Goal: Task Accomplishment & Management: Complete application form

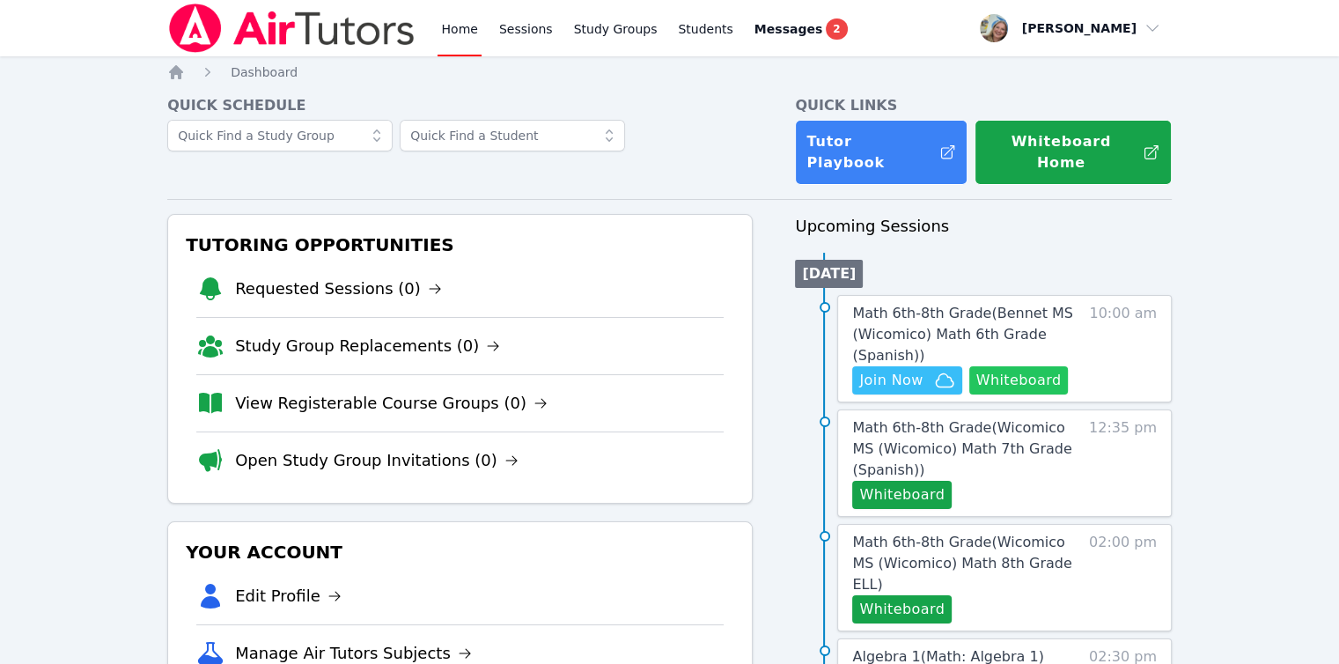
drag, startPoint x: 0, startPoint y: 0, endPoint x: 1007, endPoint y: 357, distance: 1068.6
click at [1007, 366] on button "Whiteboard" at bounding box center [1018, 380] width 99 height 28
click at [919, 305] on span "Math 6th-8th Grade ( Bennet MS (Wicomico) Math 6th Grade (Spanish) )" at bounding box center [962, 334] width 220 height 59
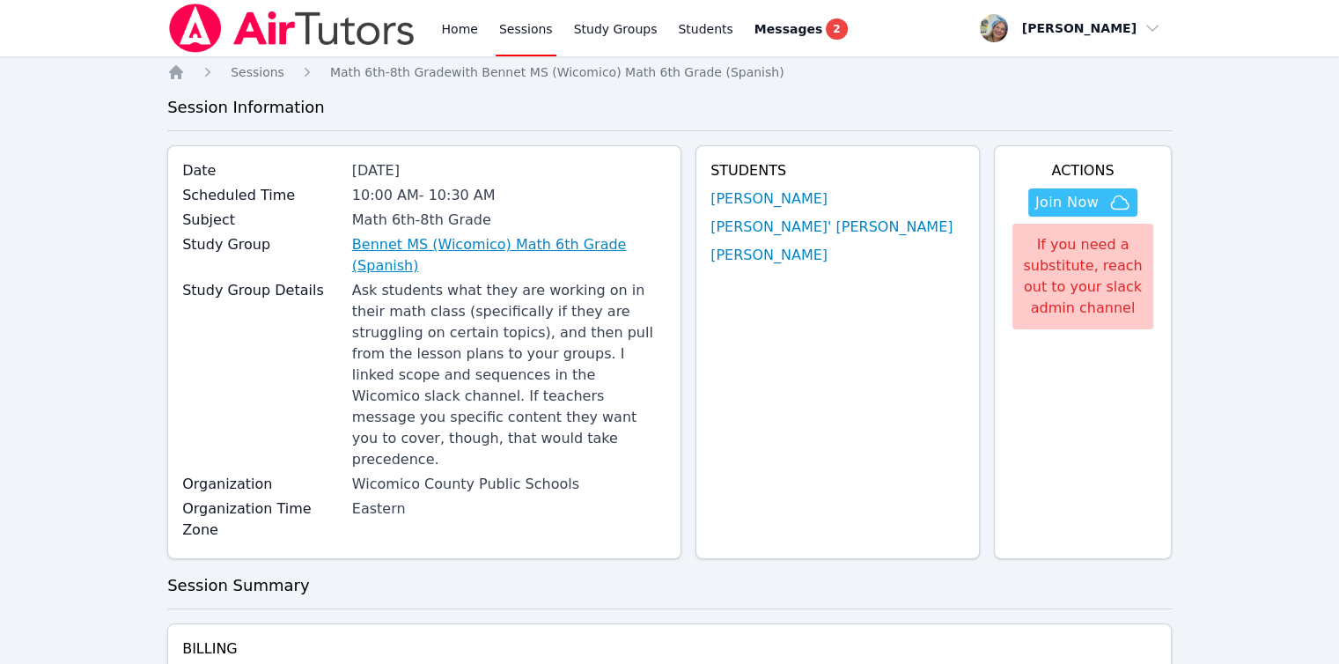
click at [599, 240] on link "Bennet MS (Wicomico) Math 6th Grade (Spanish)" at bounding box center [509, 255] width 314 height 42
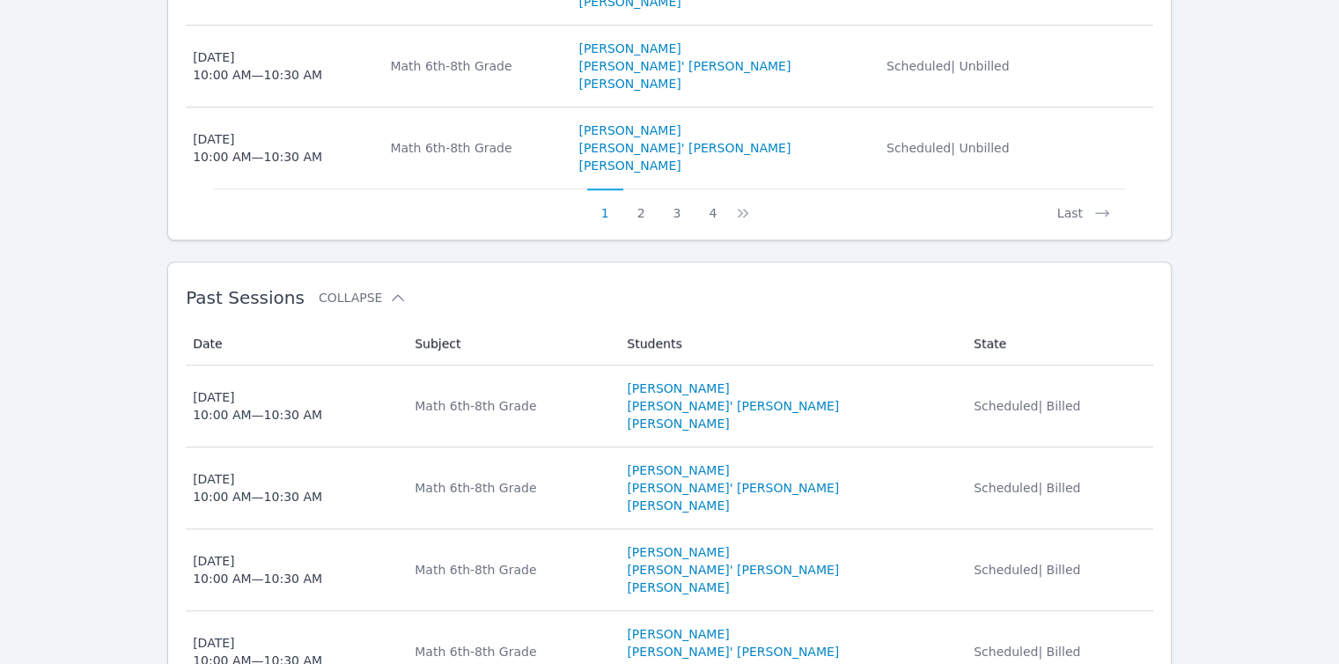
scroll to position [1484, 0]
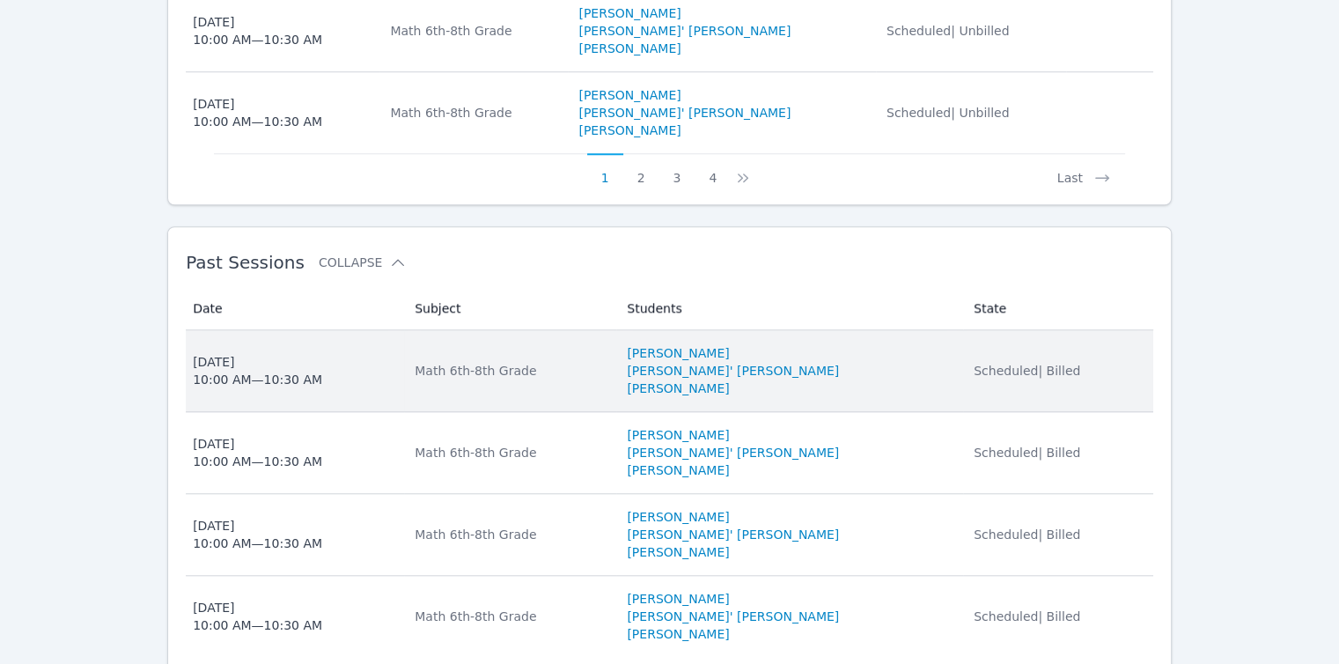
click at [982, 364] on span "Scheduled | Billed" at bounding box center [1027, 371] width 107 height 14
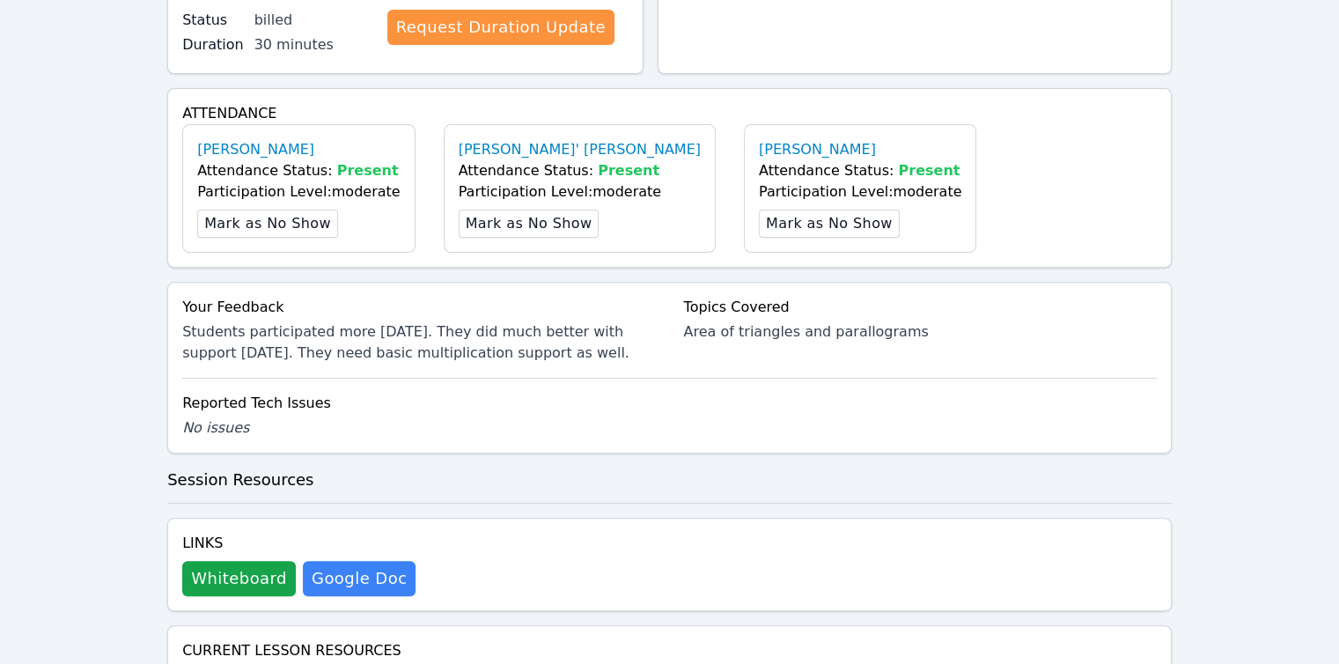
scroll to position [580, 0]
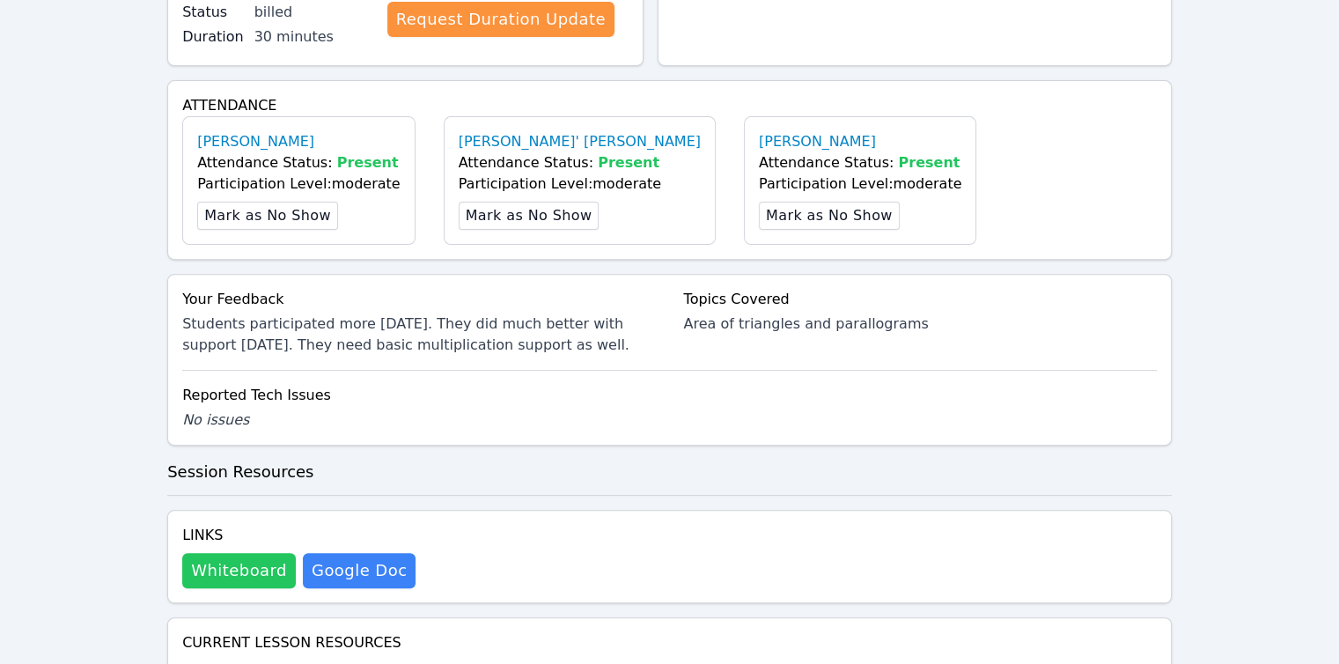
click at [225, 553] on button "Whiteboard" at bounding box center [239, 570] width 114 height 35
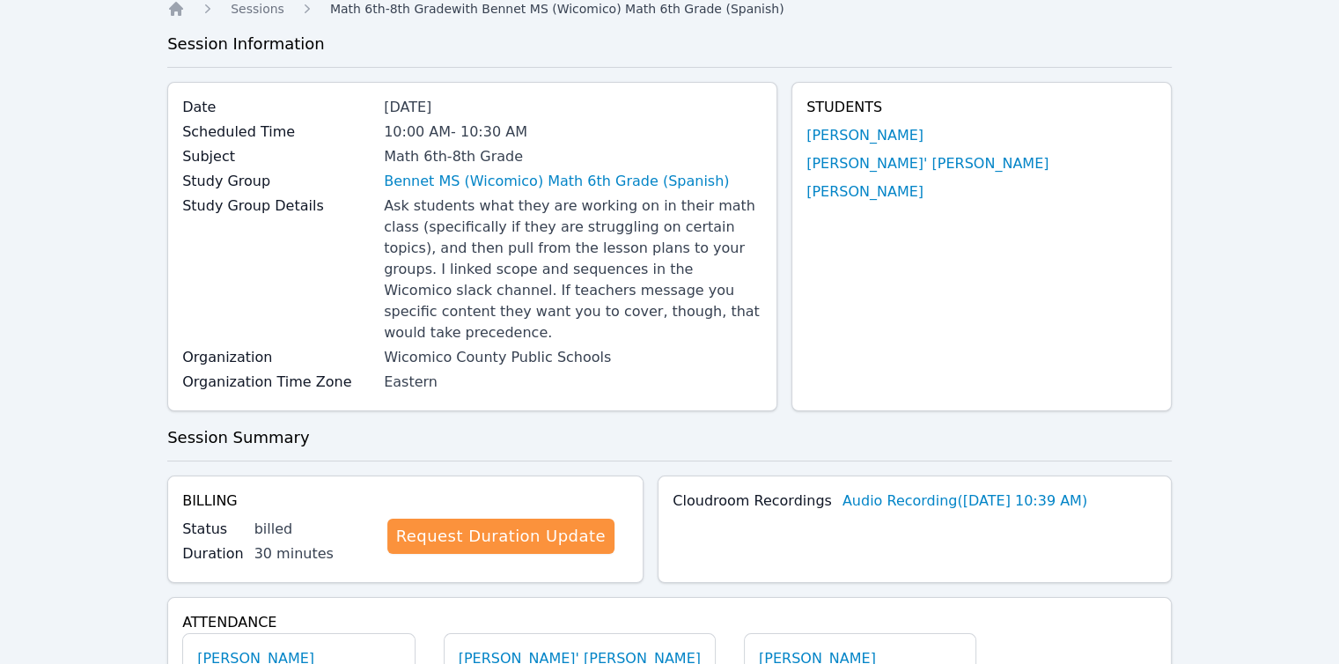
scroll to position [0, 0]
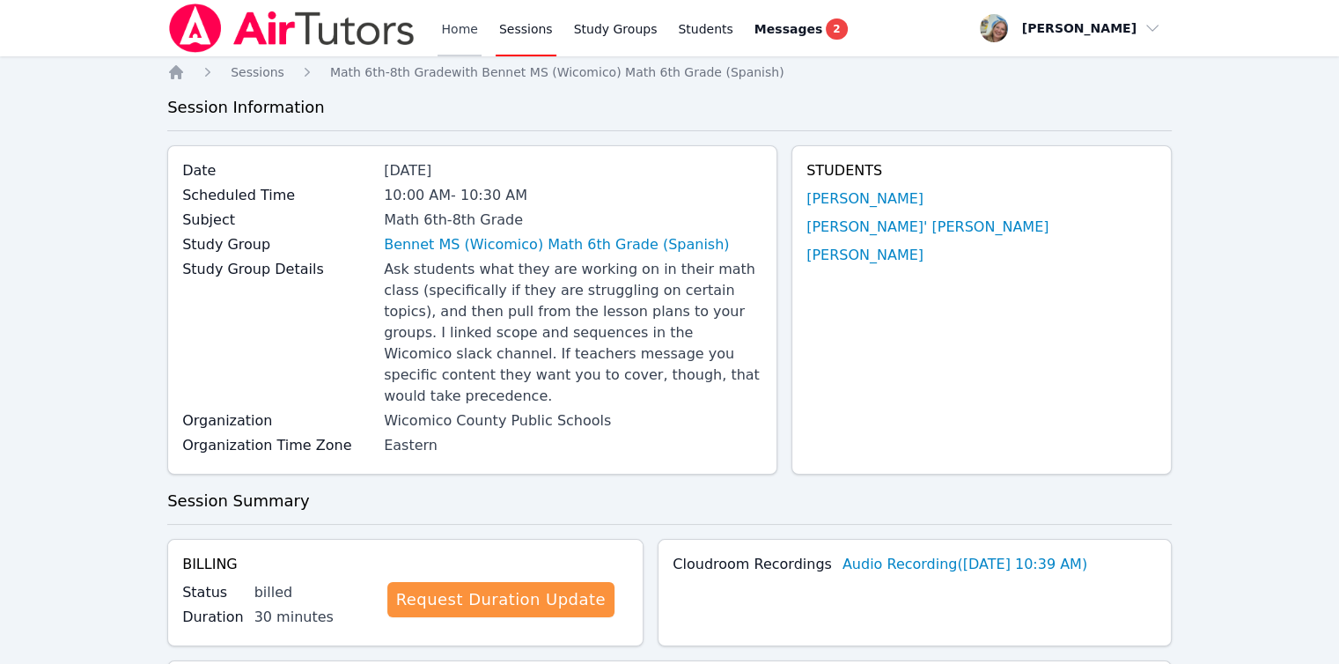
click at [439, 32] on link "Home" at bounding box center [459, 28] width 43 height 56
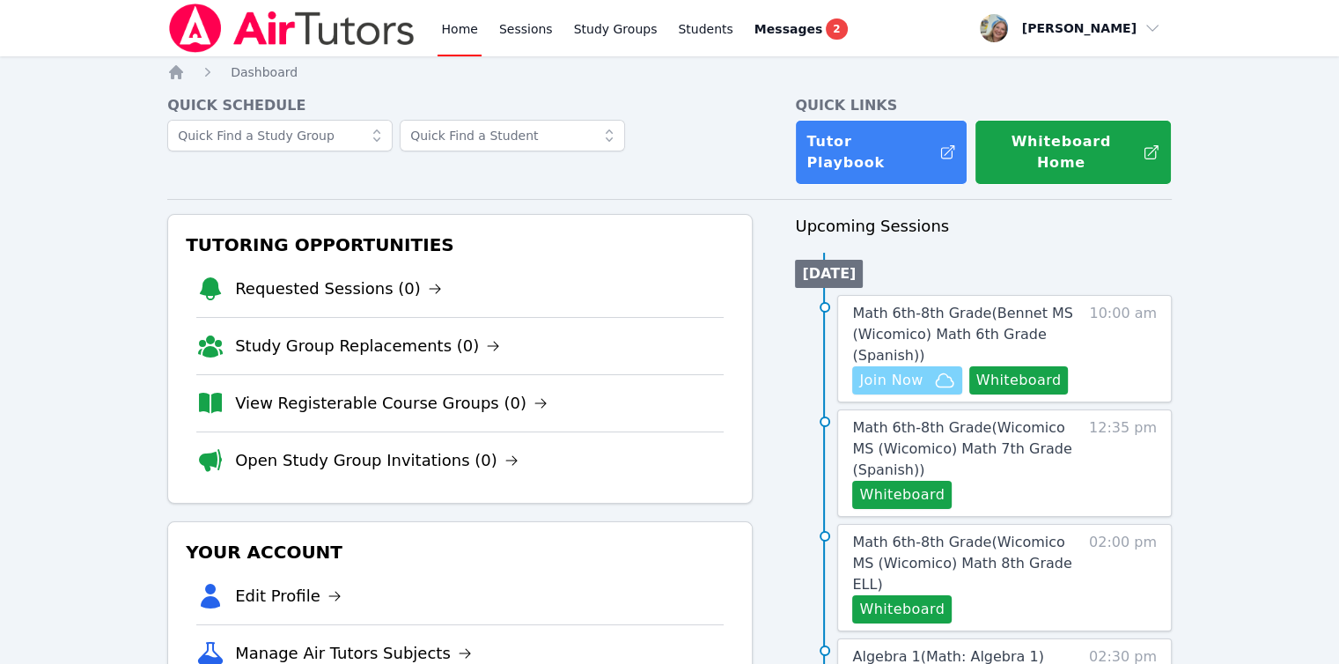
click at [924, 370] on span "Join Now" at bounding box center [906, 380] width 95 height 21
click at [923, 481] on button "Whiteboard" at bounding box center [901, 495] width 99 height 28
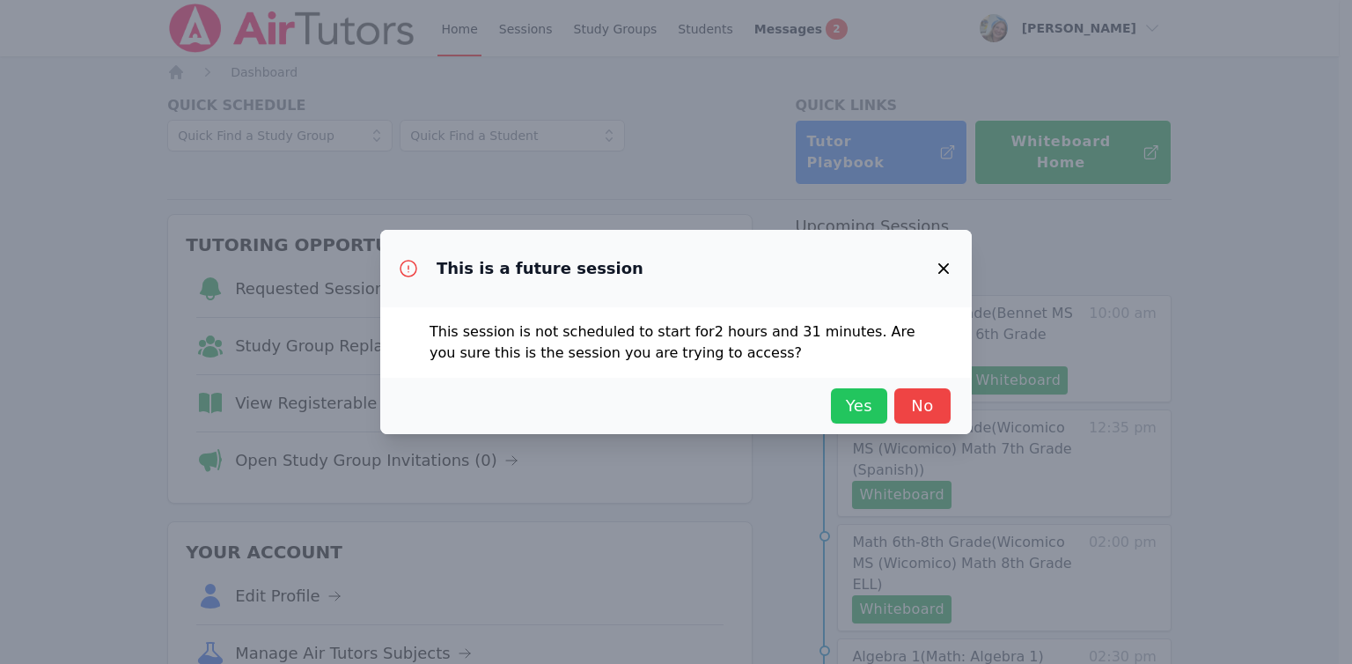
click at [856, 394] on span "Yes" at bounding box center [859, 406] width 39 height 25
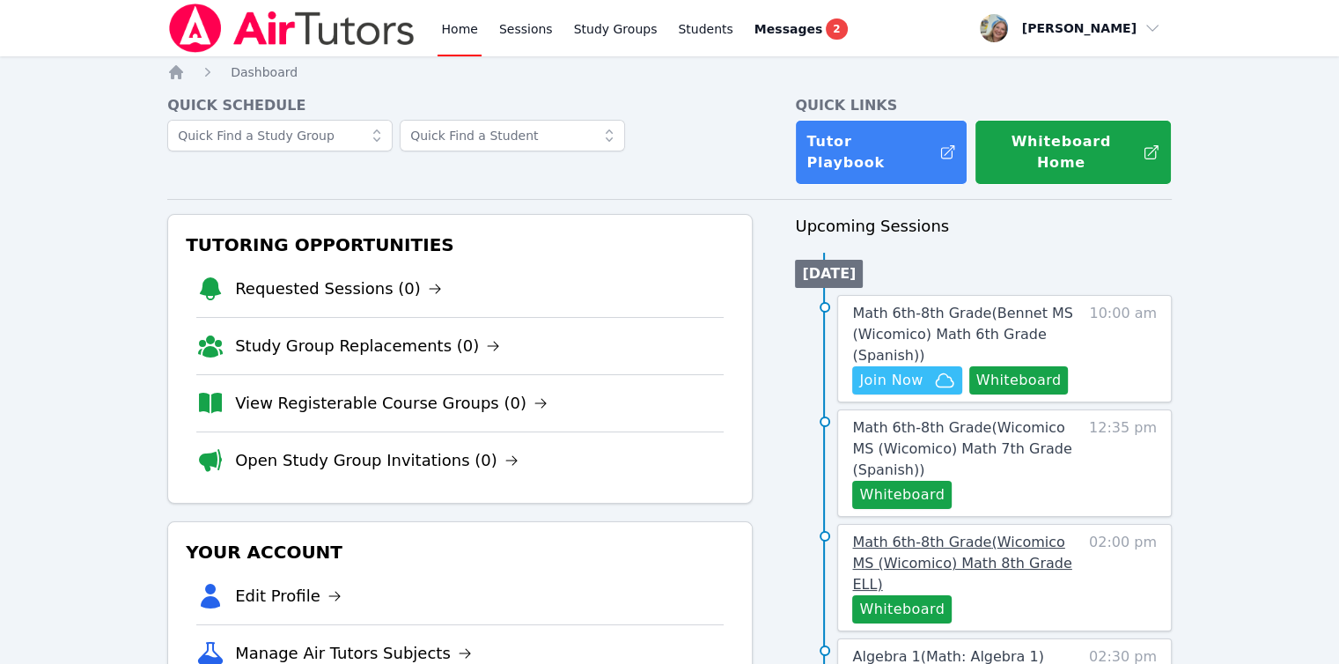
click at [1053, 532] on link "Math 6th-8th Grade ( Wicomico MS (Wicomico) Math 8th Grade ELL )" at bounding box center [966, 563] width 228 height 63
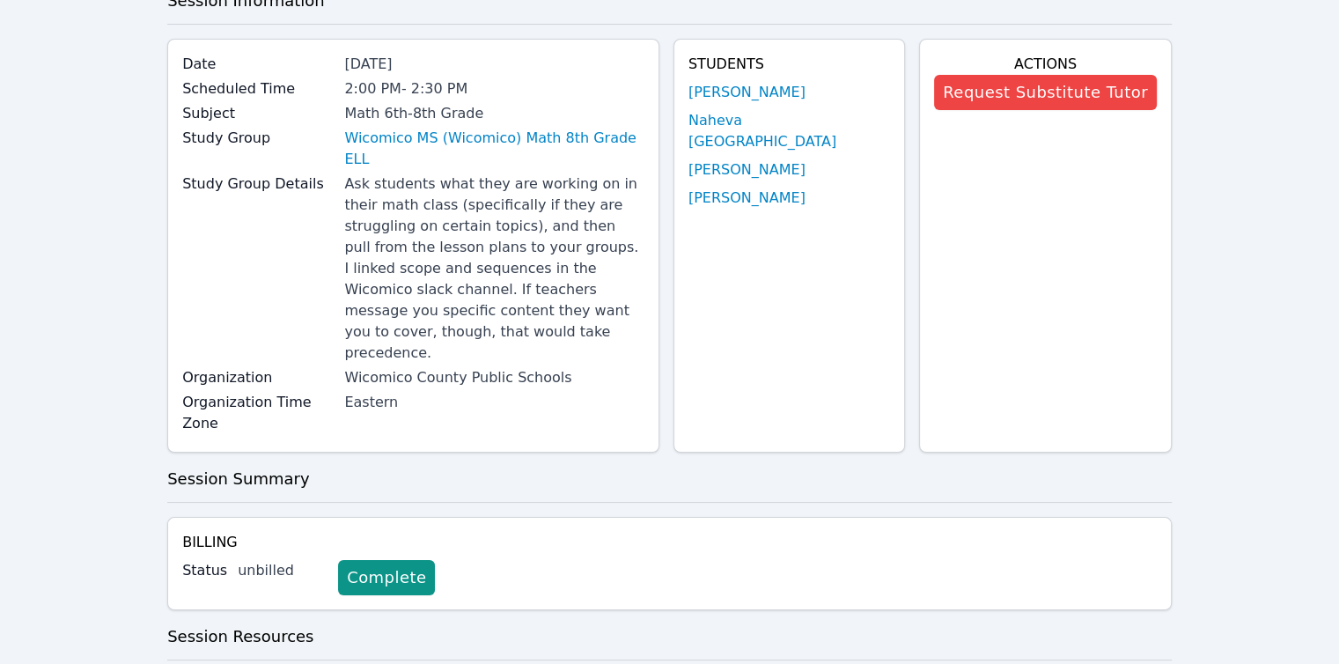
scroll to position [176, 0]
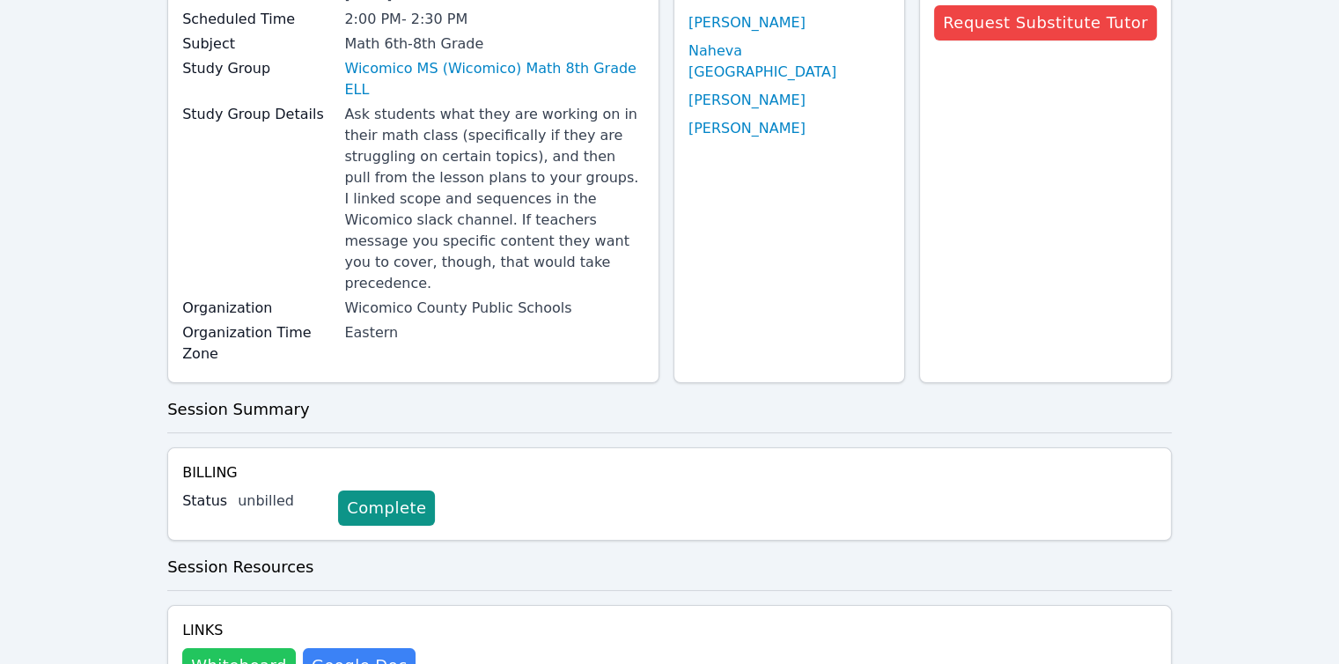
click at [202, 648] on button "Whiteboard" at bounding box center [239, 665] width 114 height 35
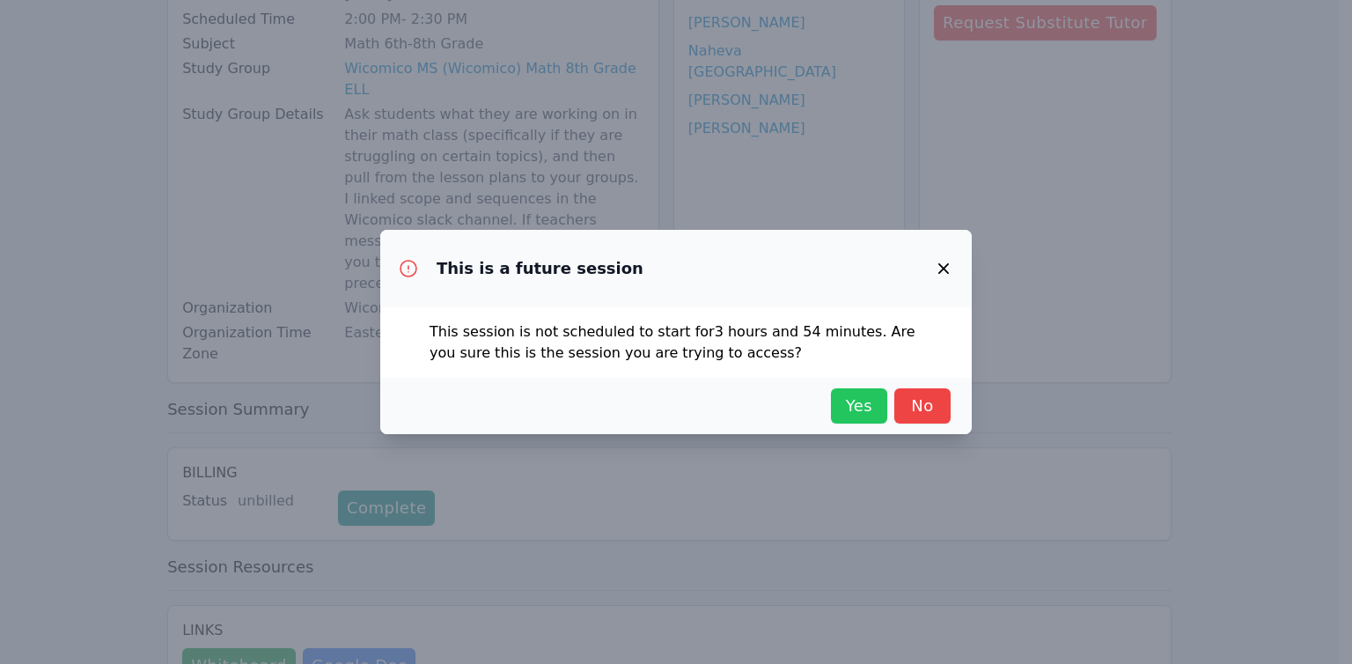
click at [853, 406] on span "Yes" at bounding box center [859, 406] width 39 height 25
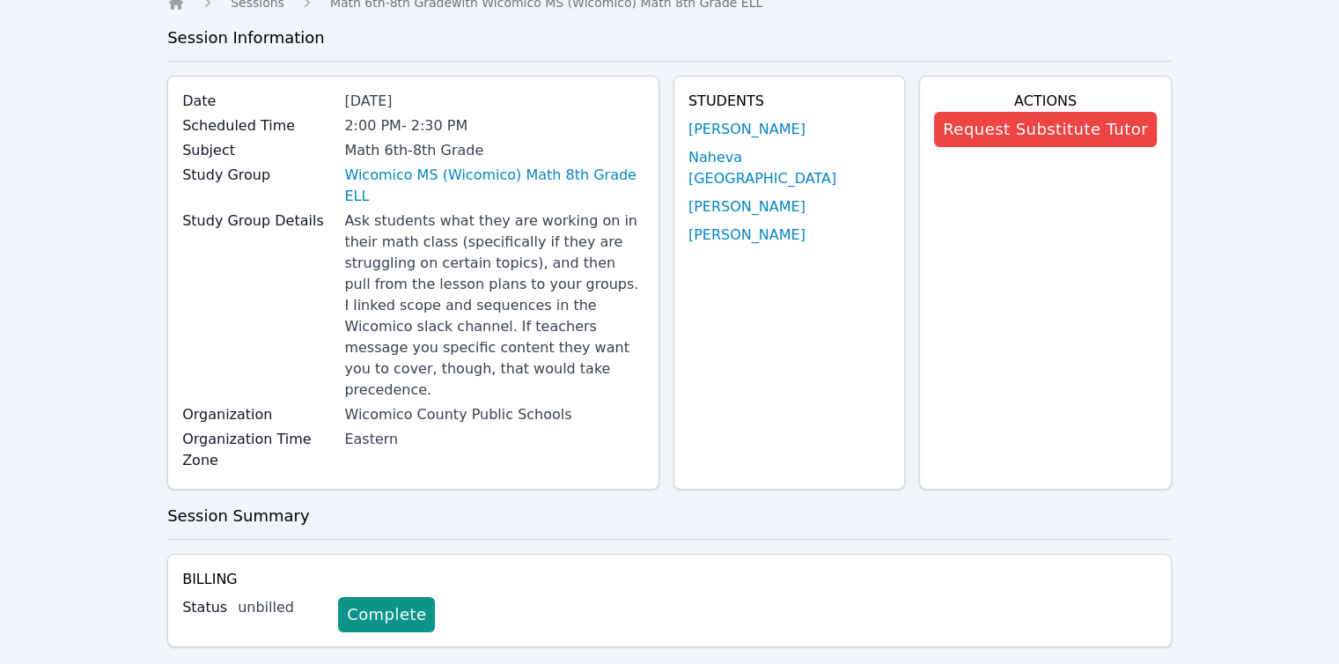
scroll to position [0, 0]
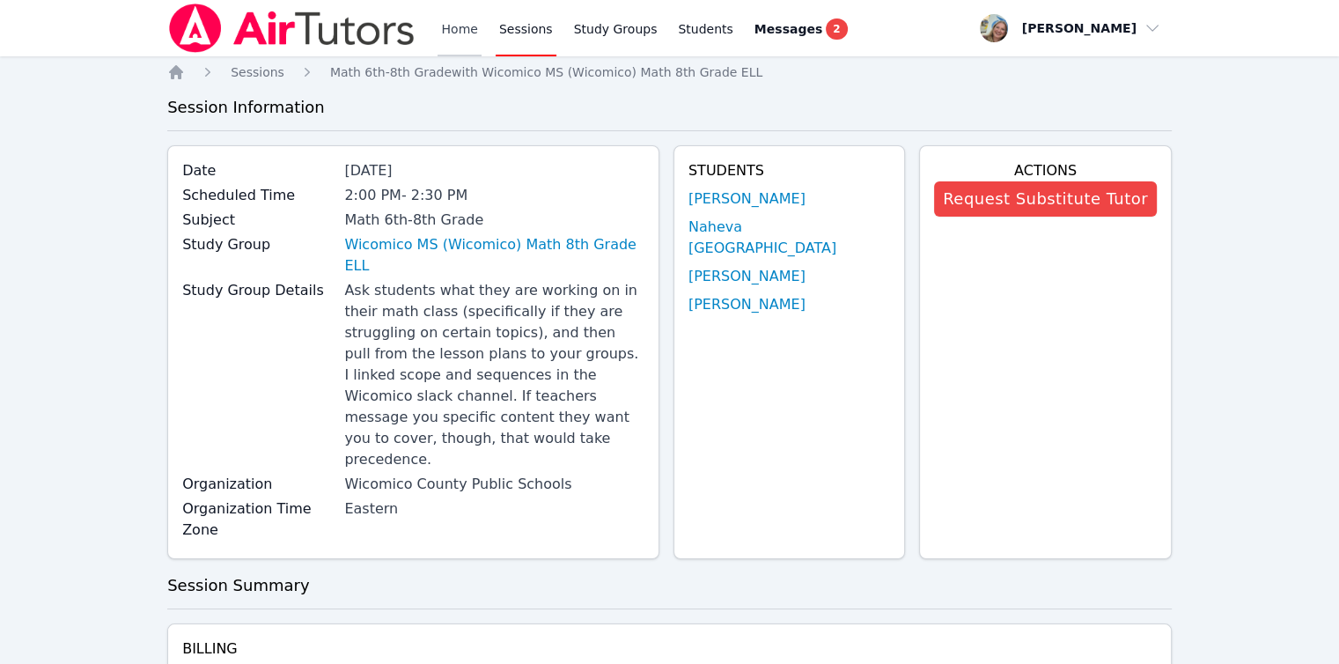
click at [468, 23] on link "Home" at bounding box center [459, 28] width 43 height 56
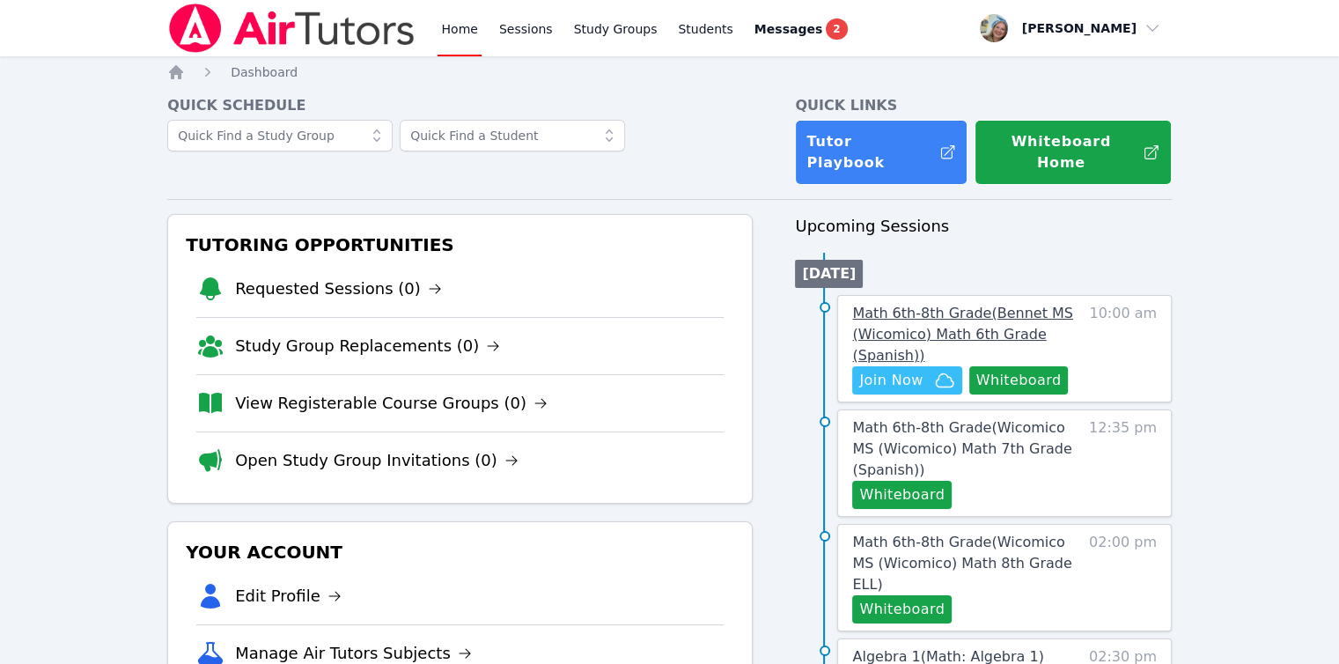
click at [879, 318] on span "Math 6th-8th Grade ( Bennet MS (Wicomico) Math 6th Grade (Spanish) )" at bounding box center [962, 334] width 220 height 59
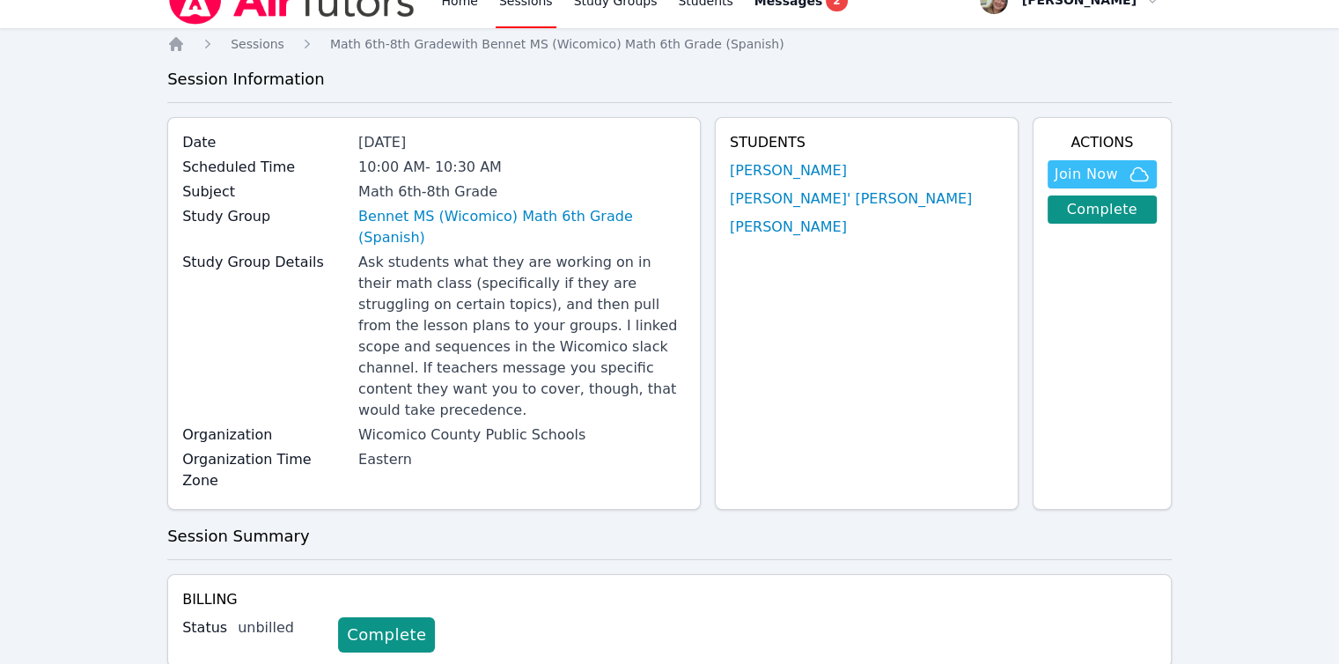
scroll to position [20, 0]
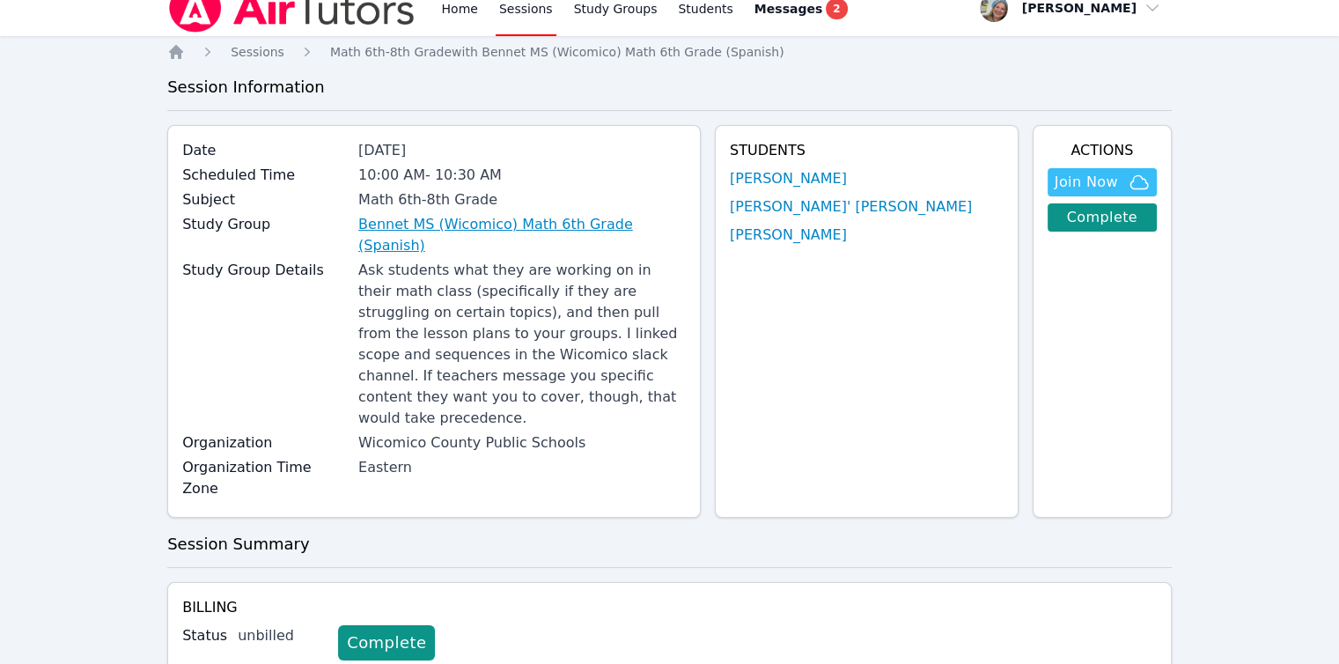
click at [480, 230] on link "Bennet MS (Wicomico) Math 6th Grade (Spanish)" at bounding box center [522, 235] width 328 height 42
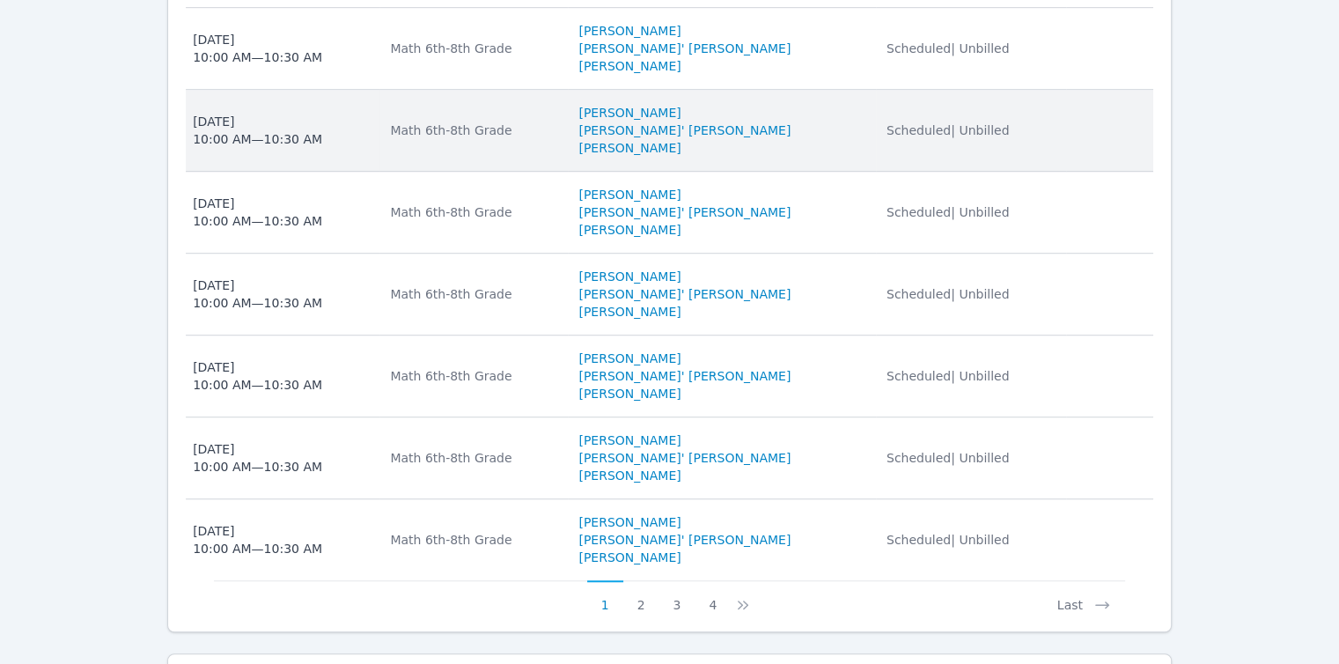
scroll to position [1308, 0]
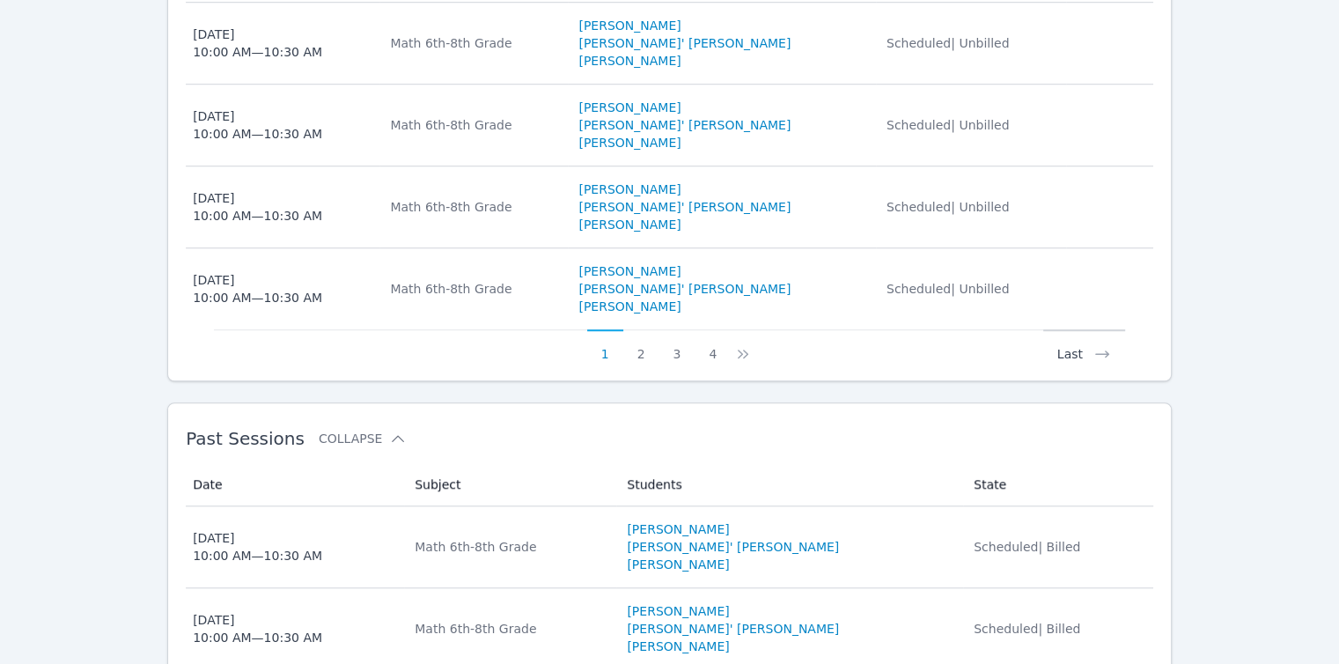
click at [1070, 329] on button "Last" at bounding box center [1084, 345] width 82 height 33
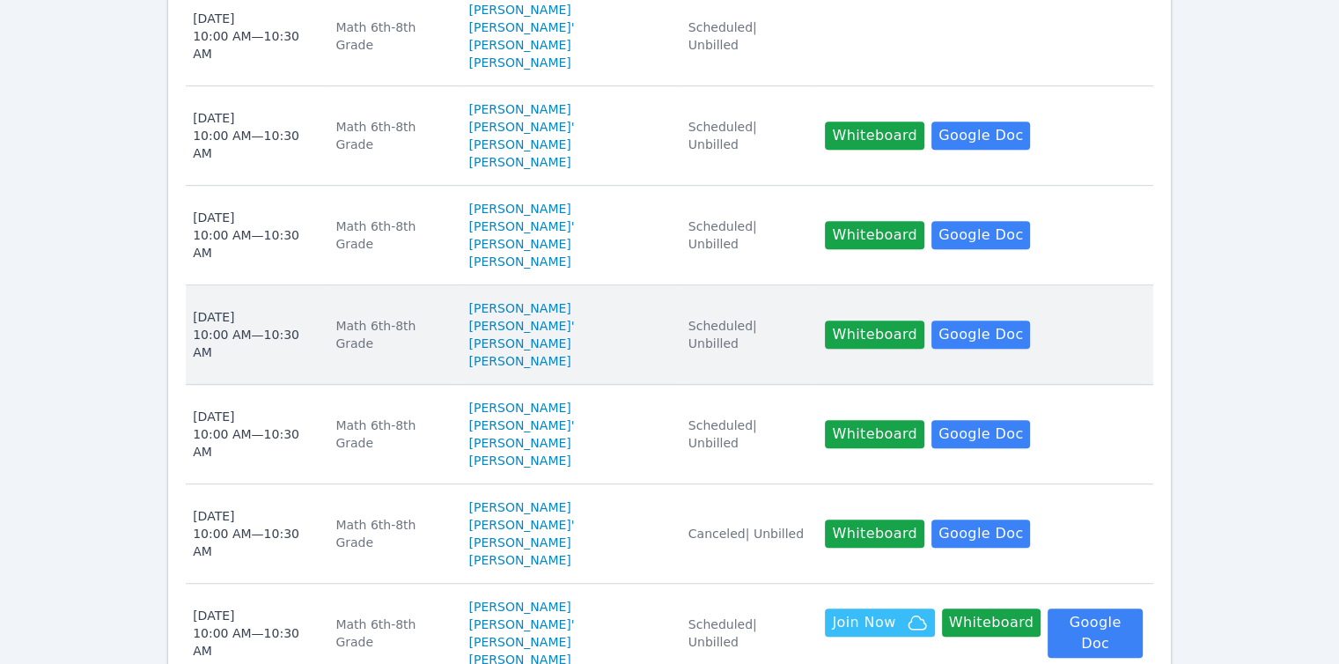
scroll to position [881, 0]
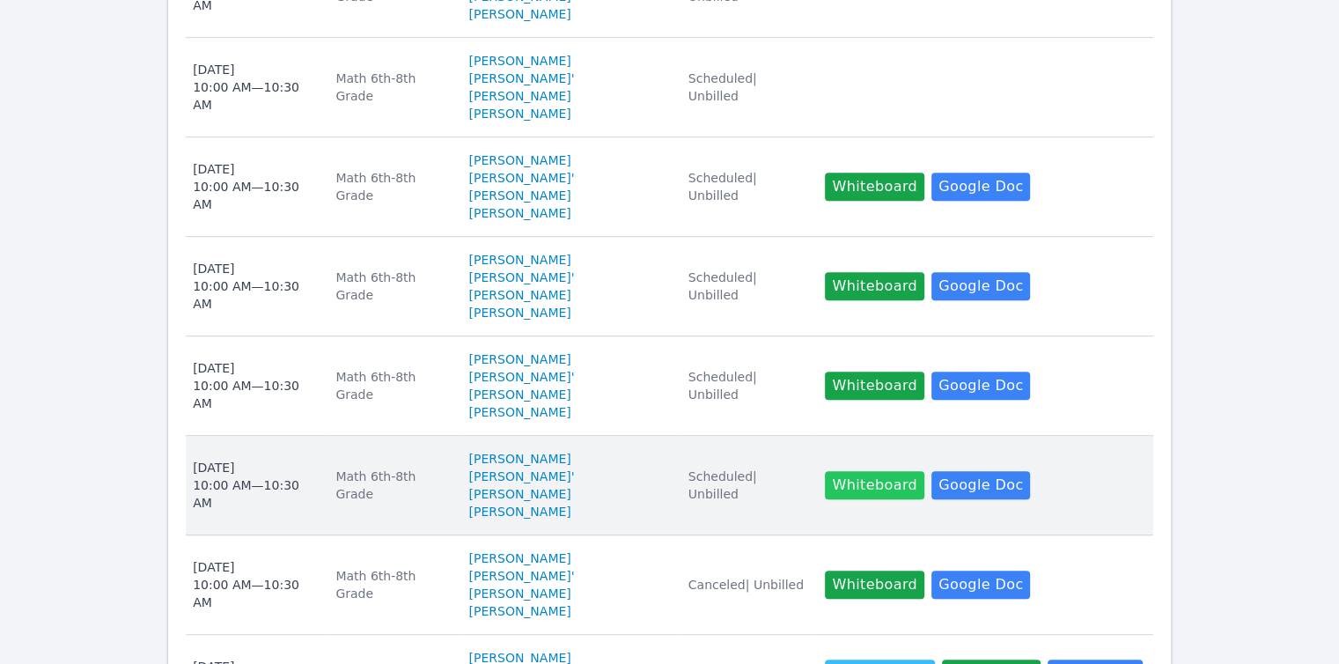
click at [864, 471] on button "Whiteboard" at bounding box center [874, 485] width 99 height 28
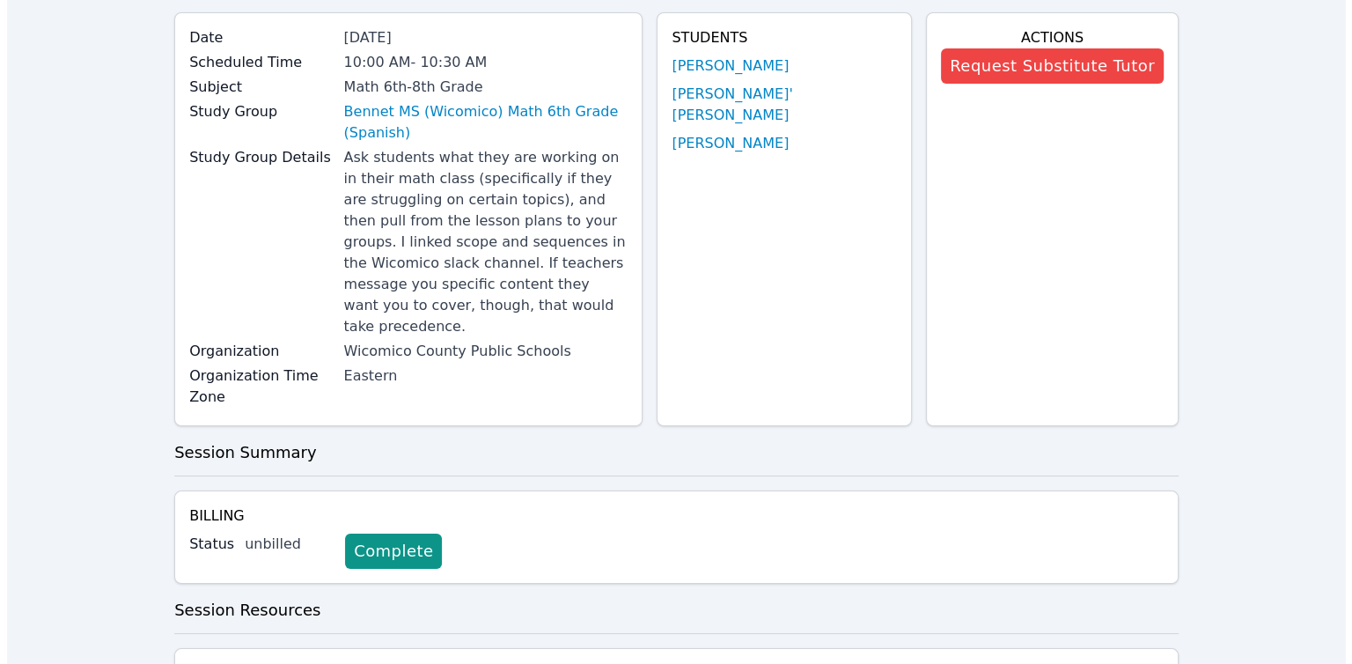
scroll to position [264, 0]
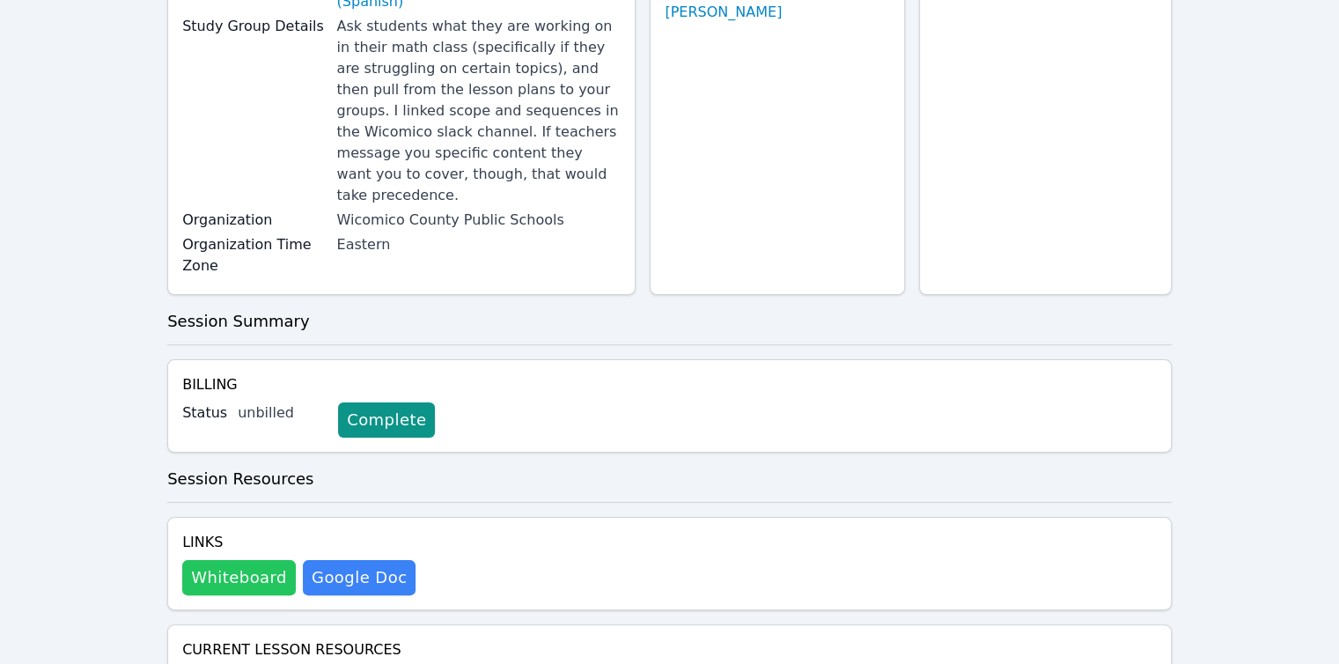
click at [240, 560] on button "Whiteboard" at bounding box center [239, 577] width 114 height 35
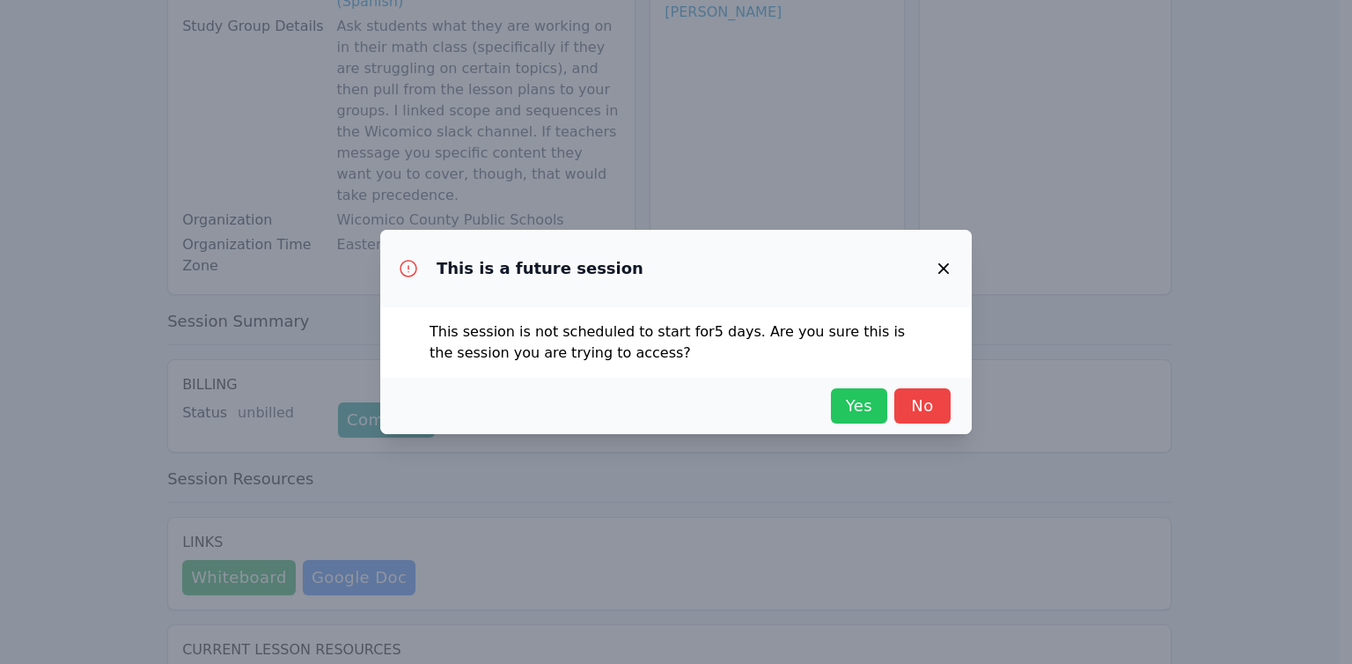
click at [846, 423] on button "Yes" at bounding box center [859, 405] width 56 height 35
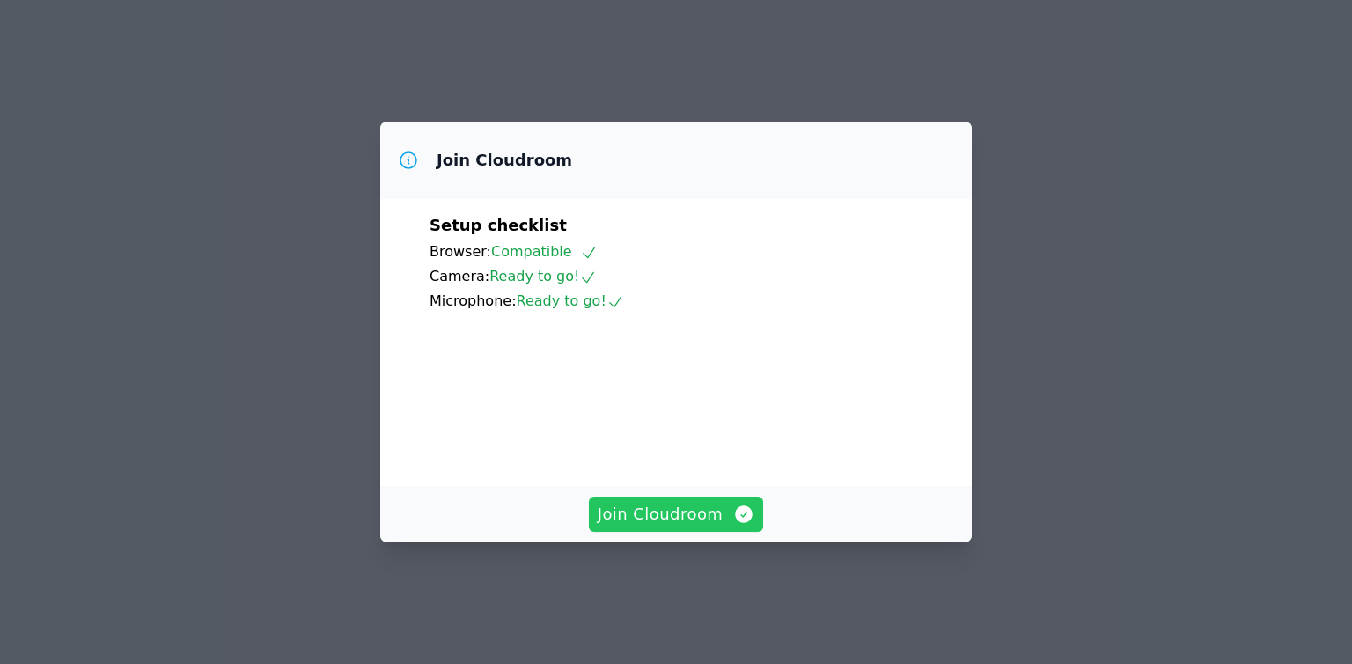
click at [660, 527] on span "Join Cloudroom" at bounding box center [677, 514] width 158 height 25
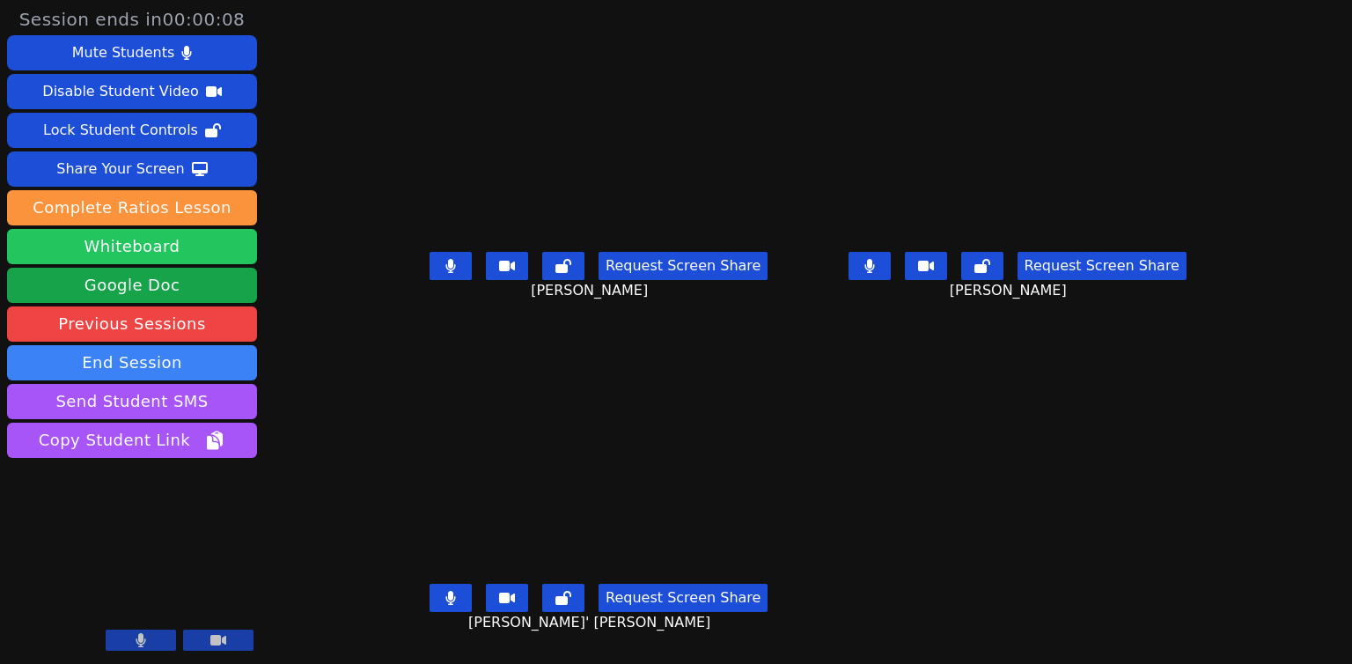
click at [189, 254] on button "Whiteboard" at bounding box center [132, 246] width 250 height 35
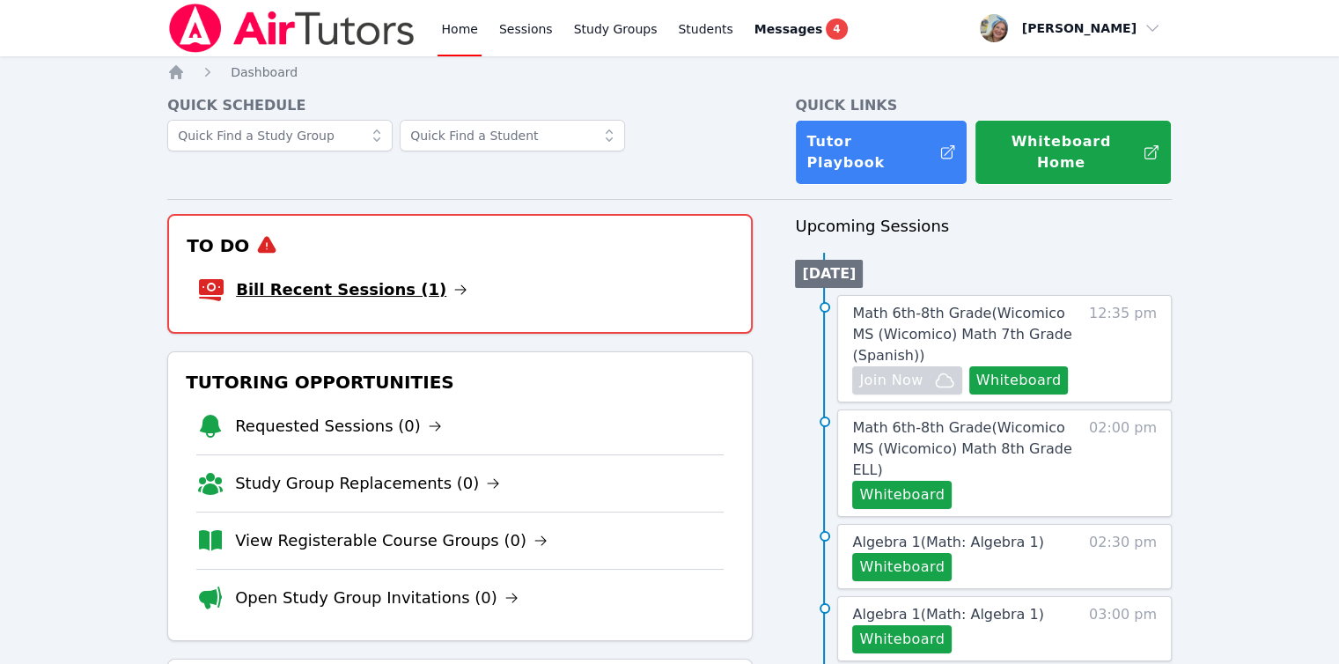
click at [366, 277] on link "Bill Recent Sessions (1)" at bounding box center [352, 289] width 232 height 25
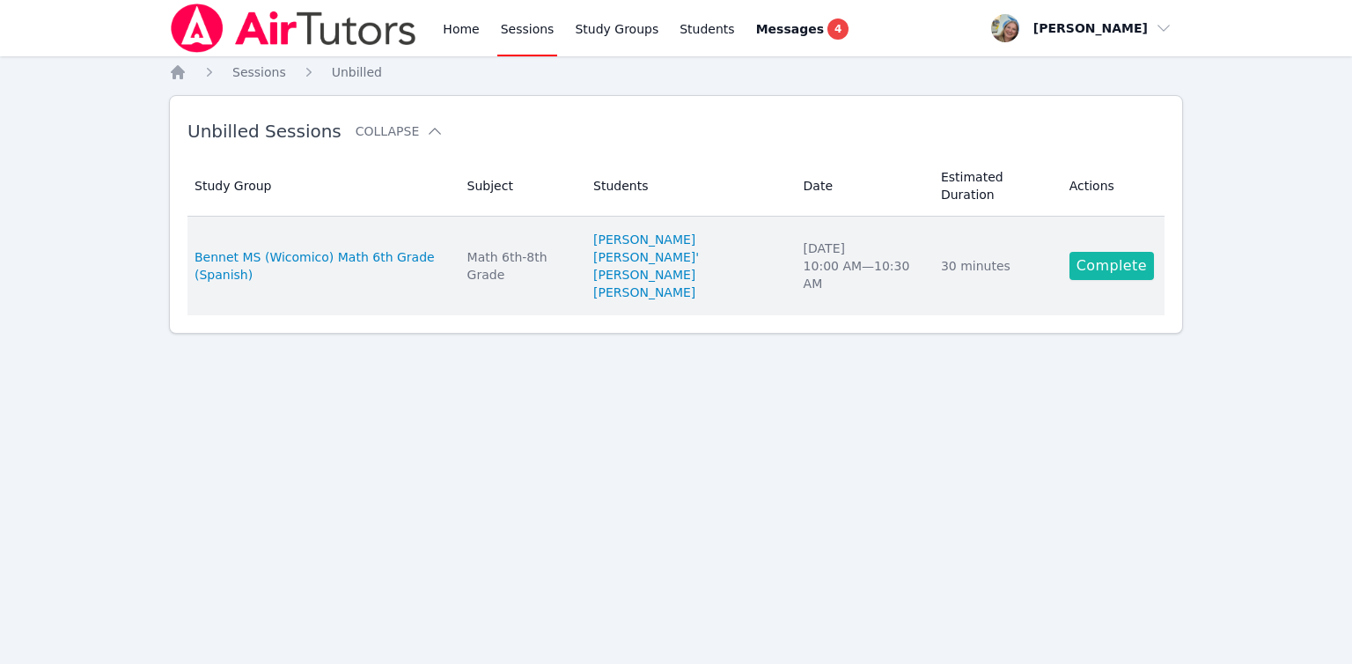
click at [1119, 252] on link "Complete" at bounding box center [1112, 266] width 85 height 28
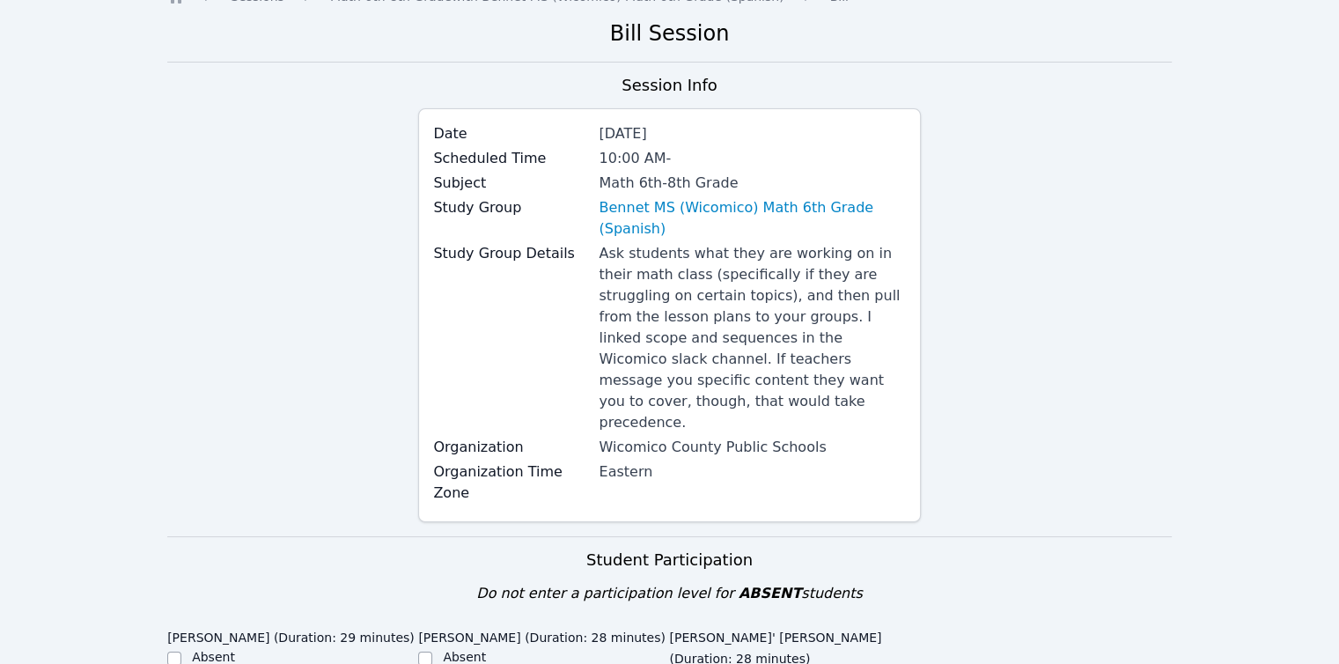
scroll to position [704, 0]
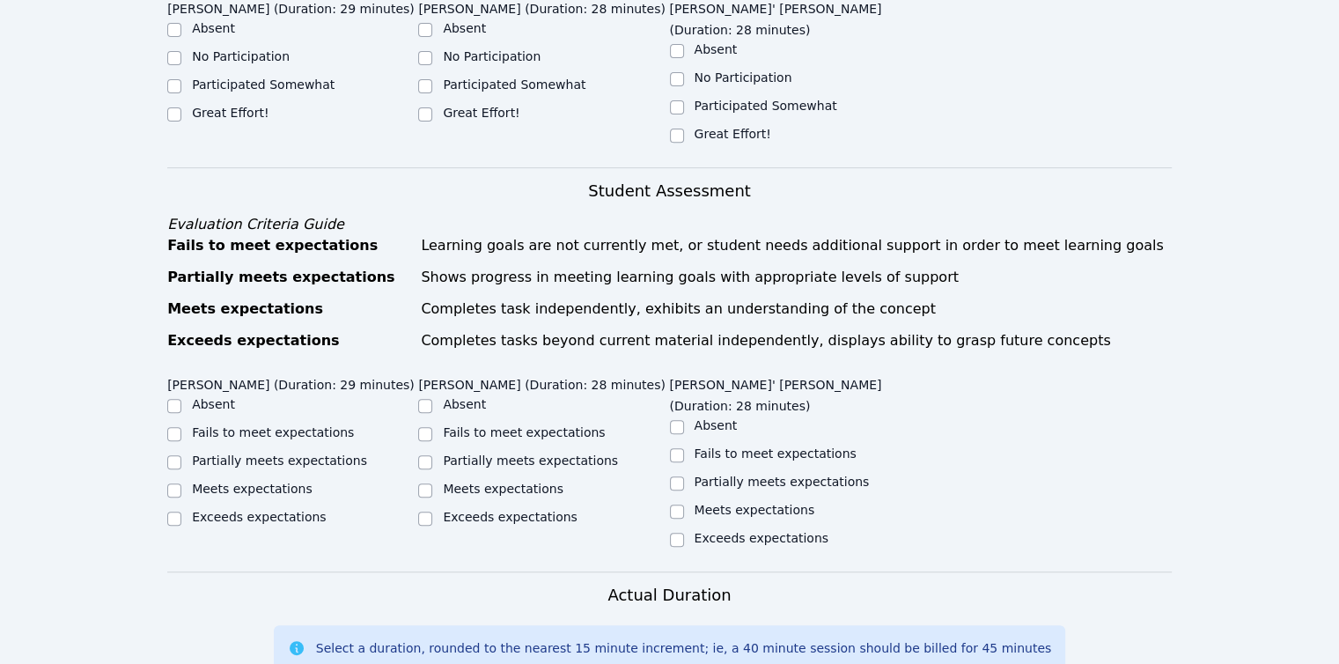
click at [721, 475] on label "Partially meets expectations" at bounding box center [782, 482] width 175 height 14
click at [684, 476] on input "Partially meets expectations" at bounding box center [677, 483] width 14 height 14
checkbox input "true"
click at [580, 453] on label "Partially meets expectations" at bounding box center [530, 460] width 175 height 14
click at [432, 455] on input "Partially meets expectations" at bounding box center [425, 462] width 14 height 14
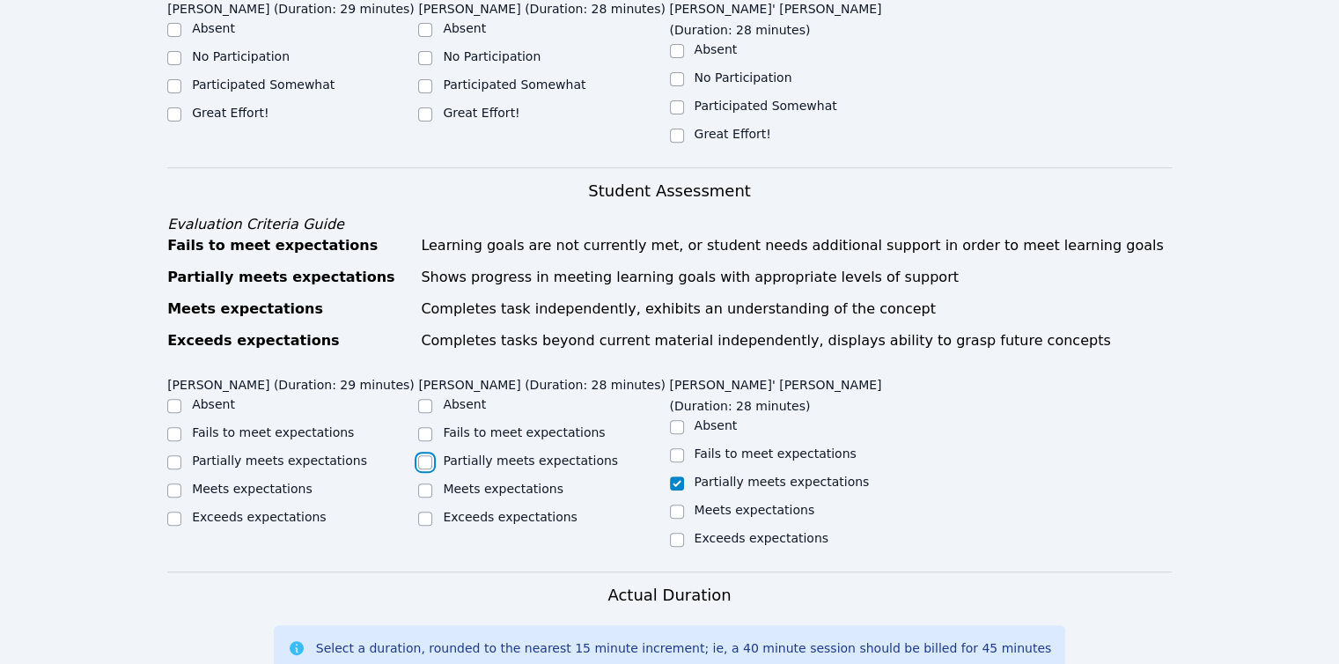
checkbox input "true"
click at [225, 453] on label "Partially meets expectations" at bounding box center [279, 460] width 175 height 14
click at [181, 455] on input "Partially meets expectations" at bounding box center [174, 462] width 14 height 14
checkbox input "true"
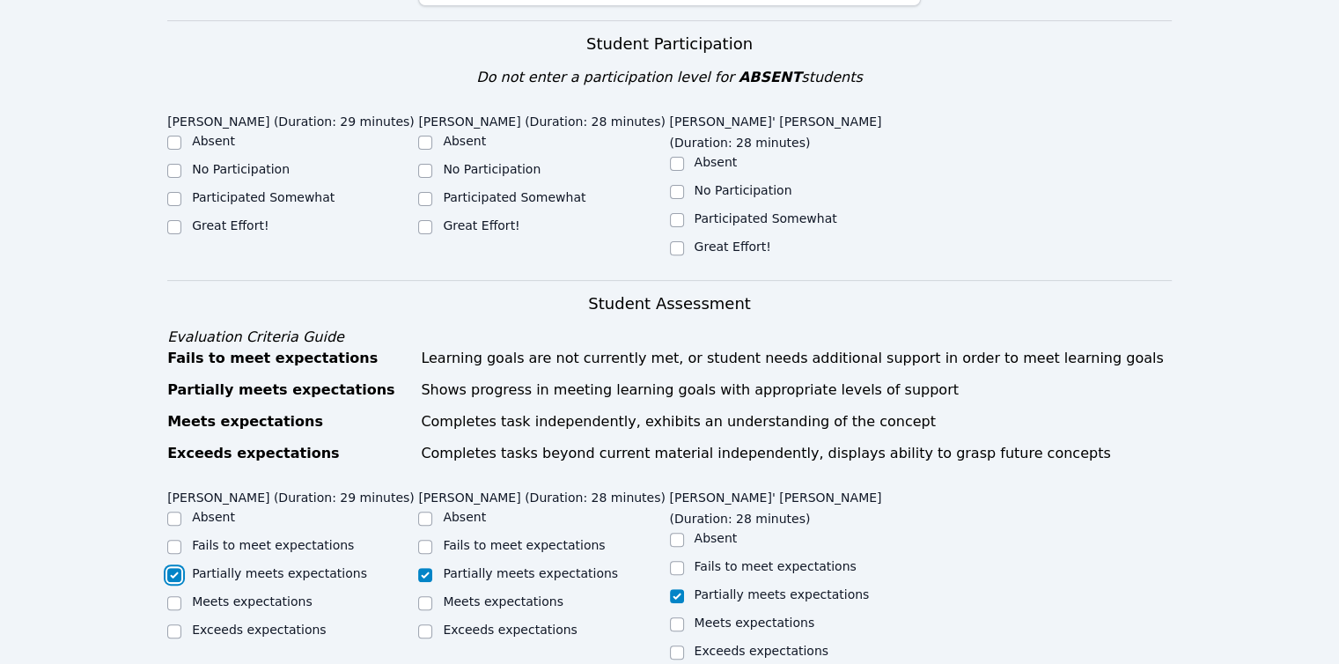
scroll to position [528, 0]
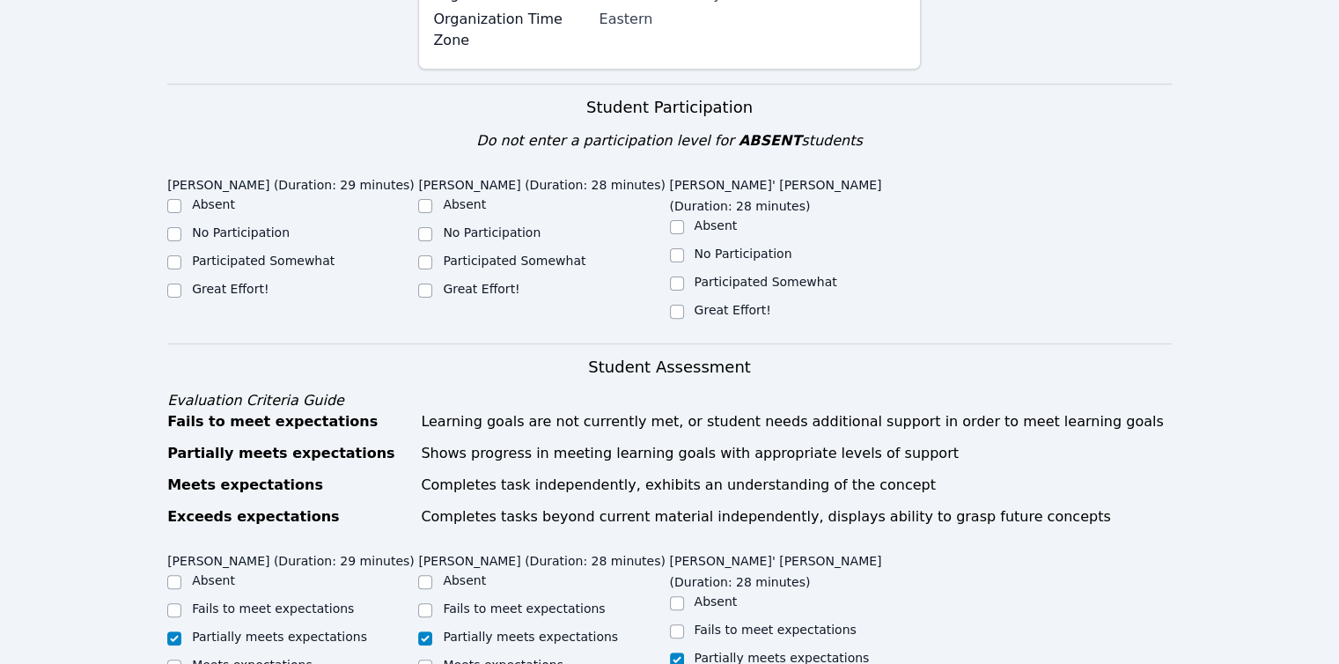
click at [293, 254] on label "Participated Somewhat" at bounding box center [263, 261] width 143 height 14
click at [181, 255] on input "Participated Somewhat" at bounding box center [174, 262] width 14 height 14
checkbox input "true"
click at [499, 195] on ul "Absent No Participation Participated Somewhat Great Effort!" at bounding box center [543, 248] width 251 height 106
drag, startPoint x: 539, startPoint y: 194, endPoint x: 565, endPoint y: 197, distance: 26.6
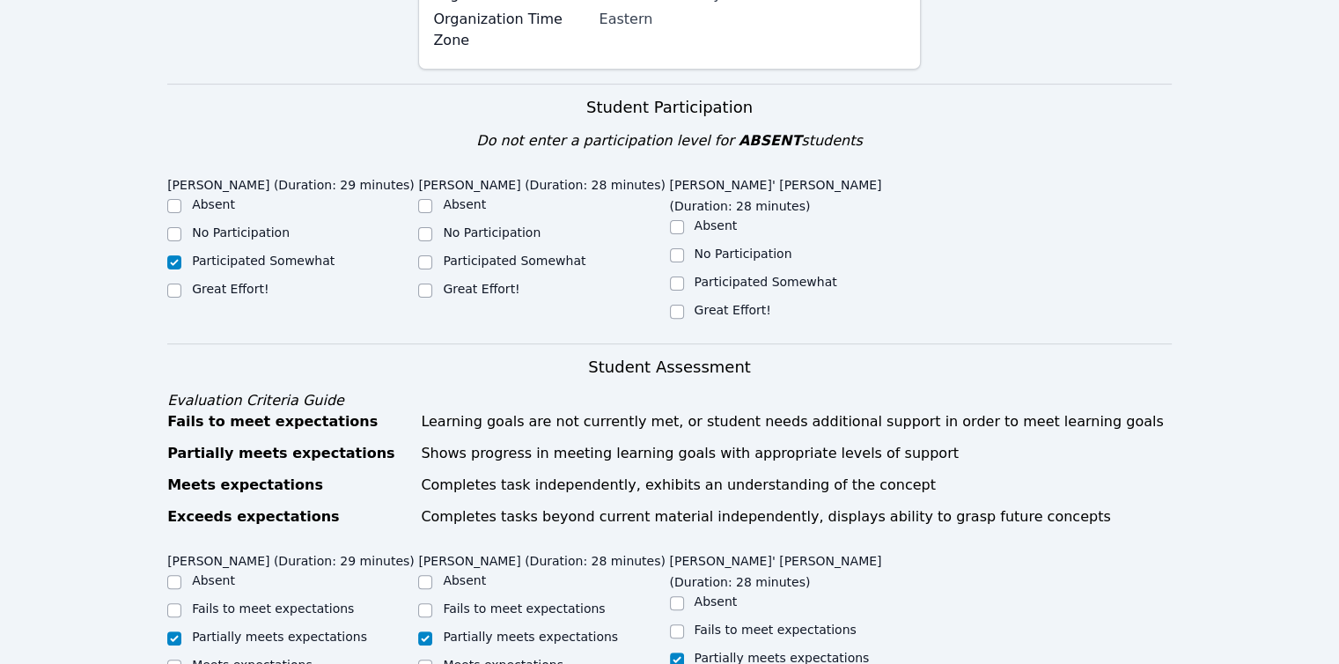
click at [539, 254] on label "Participated Somewhat" at bounding box center [514, 261] width 143 height 14
click at [432, 255] on input "Participated Somewhat" at bounding box center [425, 262] width 14 height 14
checkbox input "true"
click at [748, 275] on label "Participated Somewhat" at bounding box center [766, 282] width 143 height 14
click at [684, 276] on input "Participated Somewhat" at bounding box center [677, 283] width 14 height 14
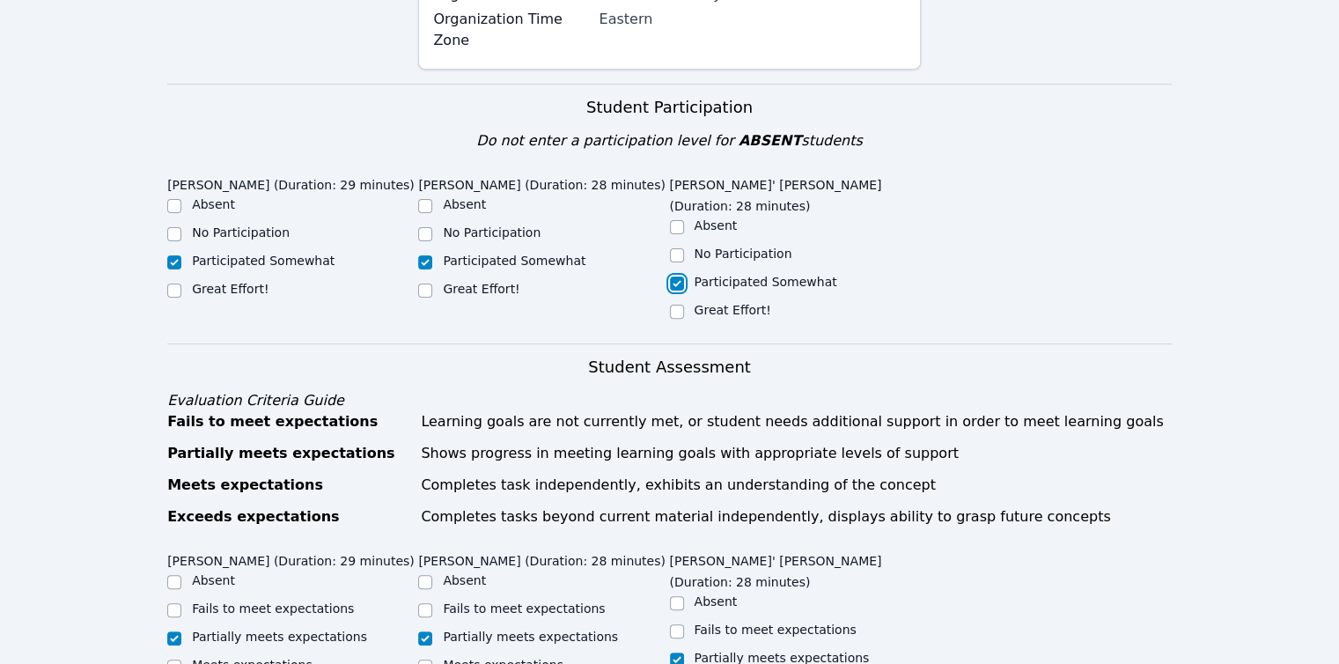
checkbox input "true"
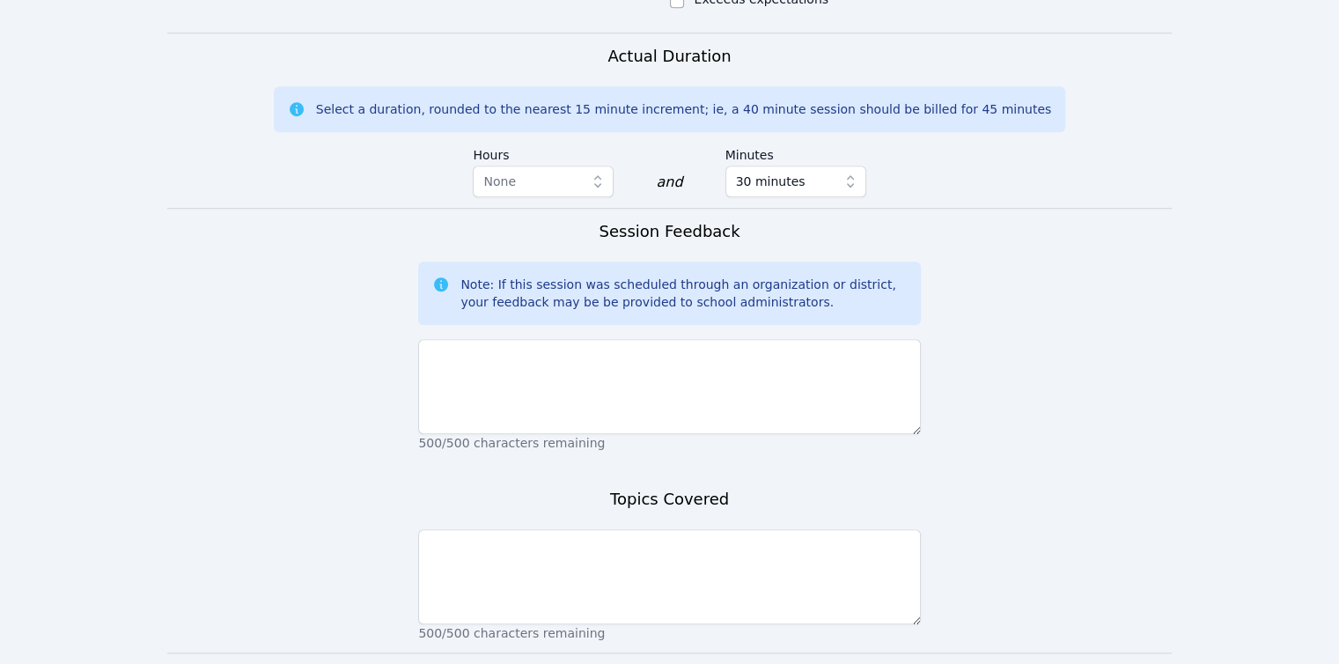
scroll to position [1302, 0]
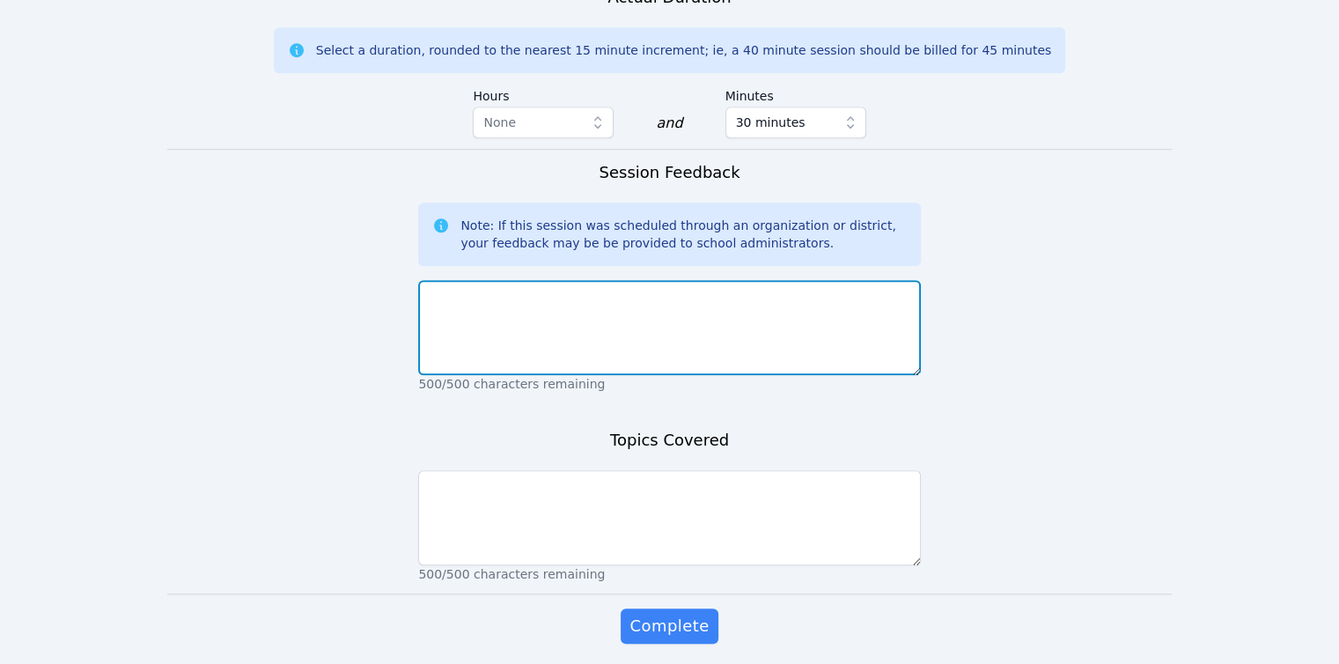
click at [595, 280] on textarea at bounding box center [669, 327] width 502 height 95
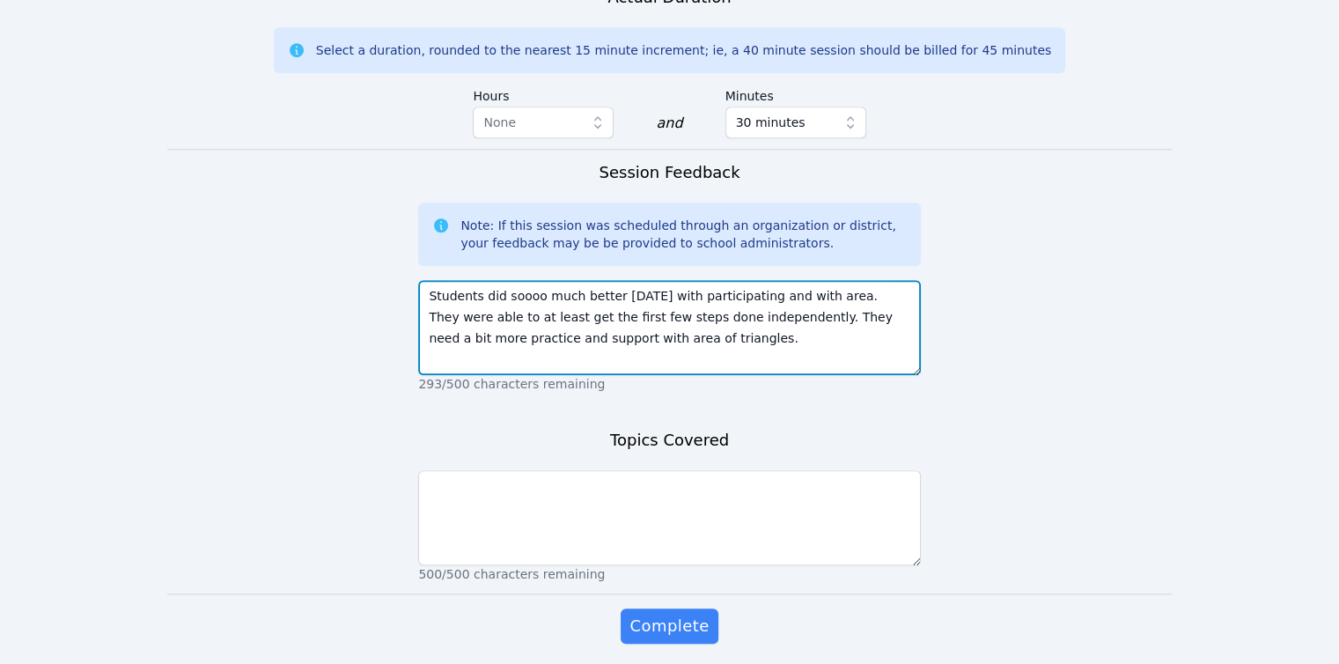
drag, startPoint x: 500, startPoint y: 278, endPoint x: 587, endPoint y: 282, distance: 87.2
click at [587, 282] on textarea "Students did soooo much better today with participating and with area. They wer…" at bounding box center [669, 327] width 502 height 95
type textarea "Students did soooo much better today with participating and with area. They wer…"
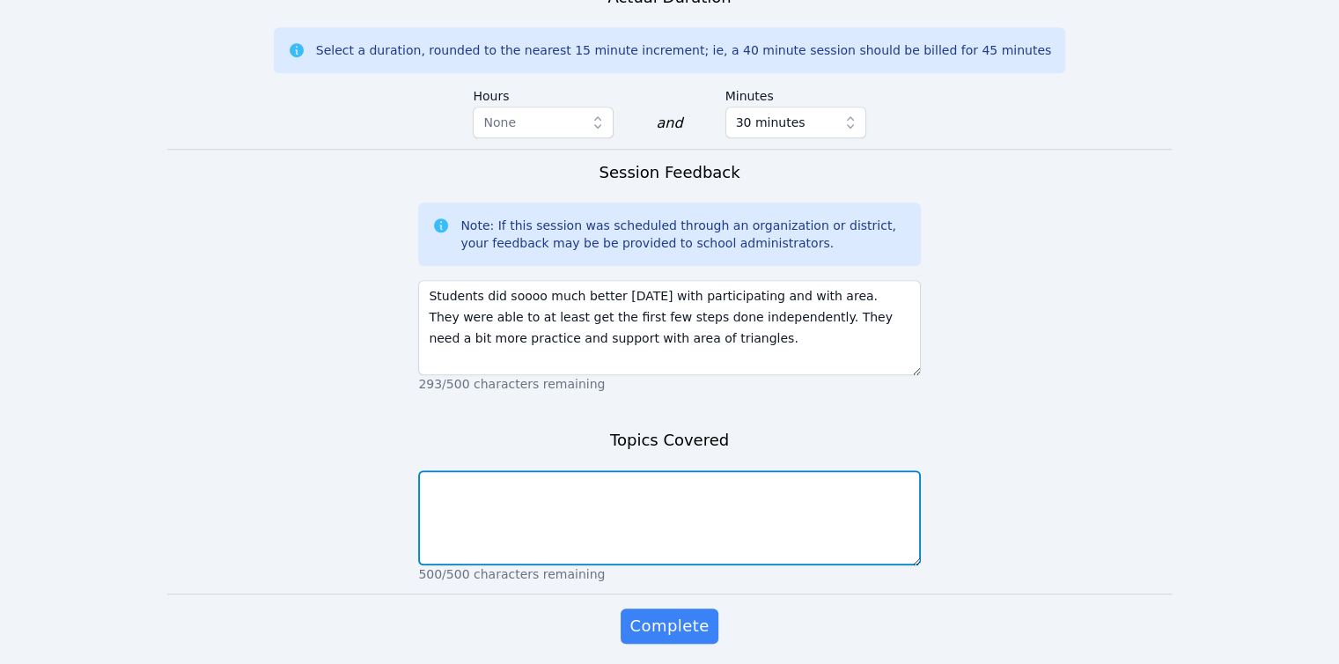
click at [565, 470] on textarea at bounding box center [669, 517] width 502 height 95
paste textarea "area of triangles"
type textarea "area of triangles and quadrilaterals"
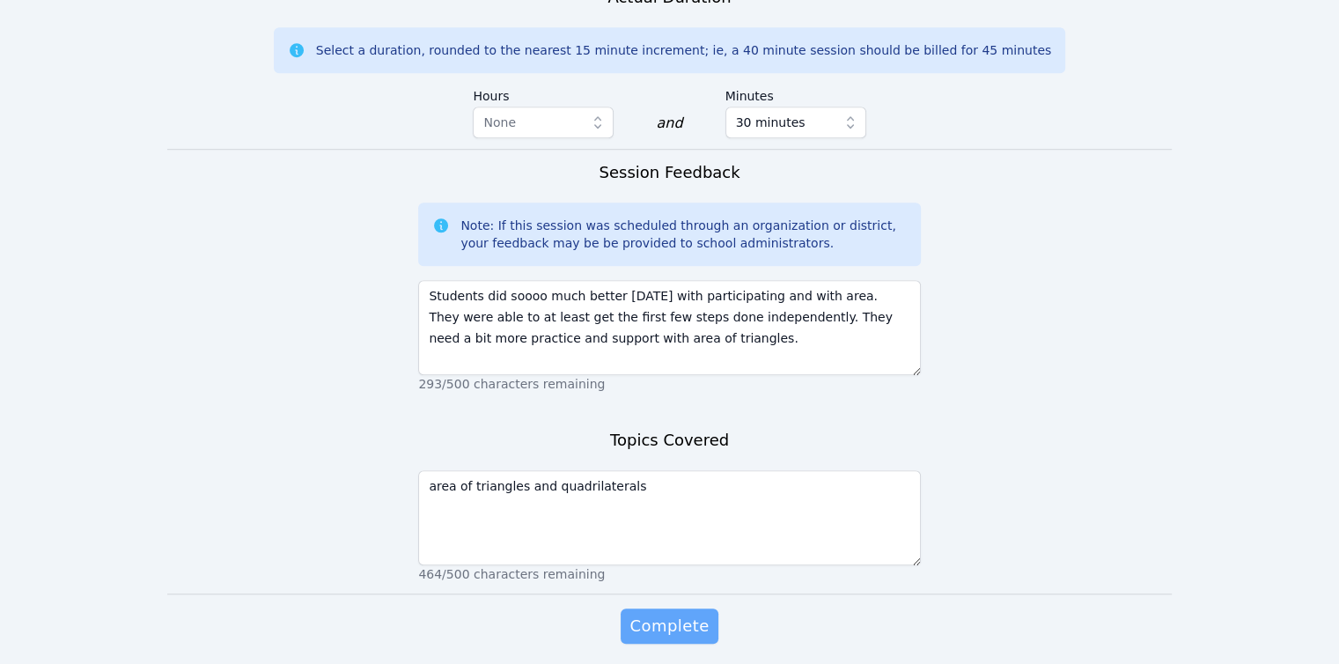
click at [674, 614] on span "Complete" at bounding box center [669, 626] width 79 height 25
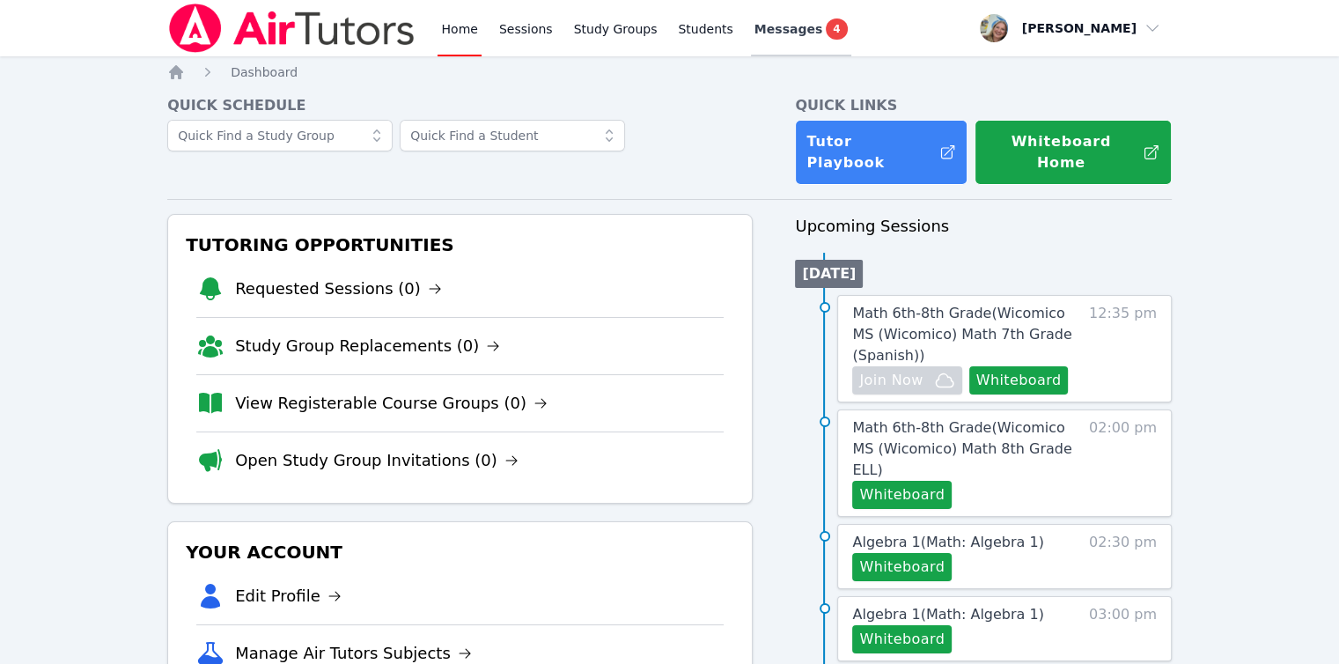
click at [792, 21] on div "Messages 4" at bounding box center [801, 28] width 93 height 21
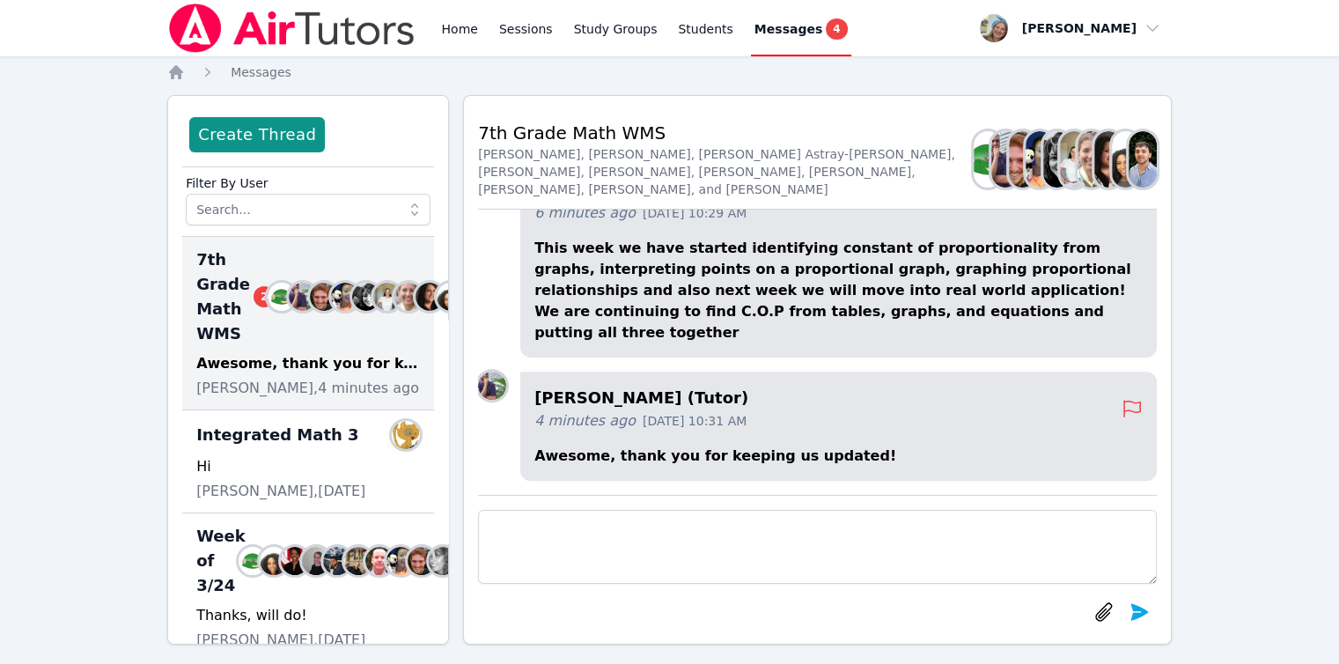
click at [373, 303] on img at bounding box center [387, 297] width 28 height 28
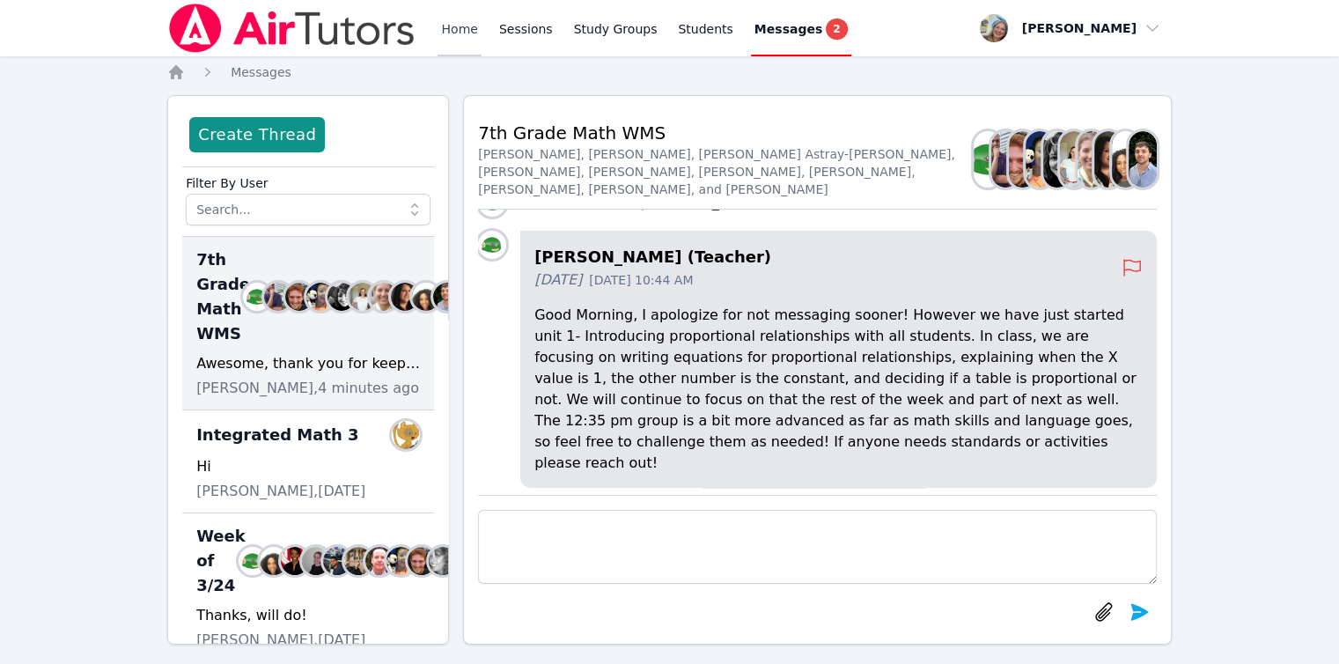
click at [440, 26] on link "Home" at bounding box center [459, 28] width 43 height 56
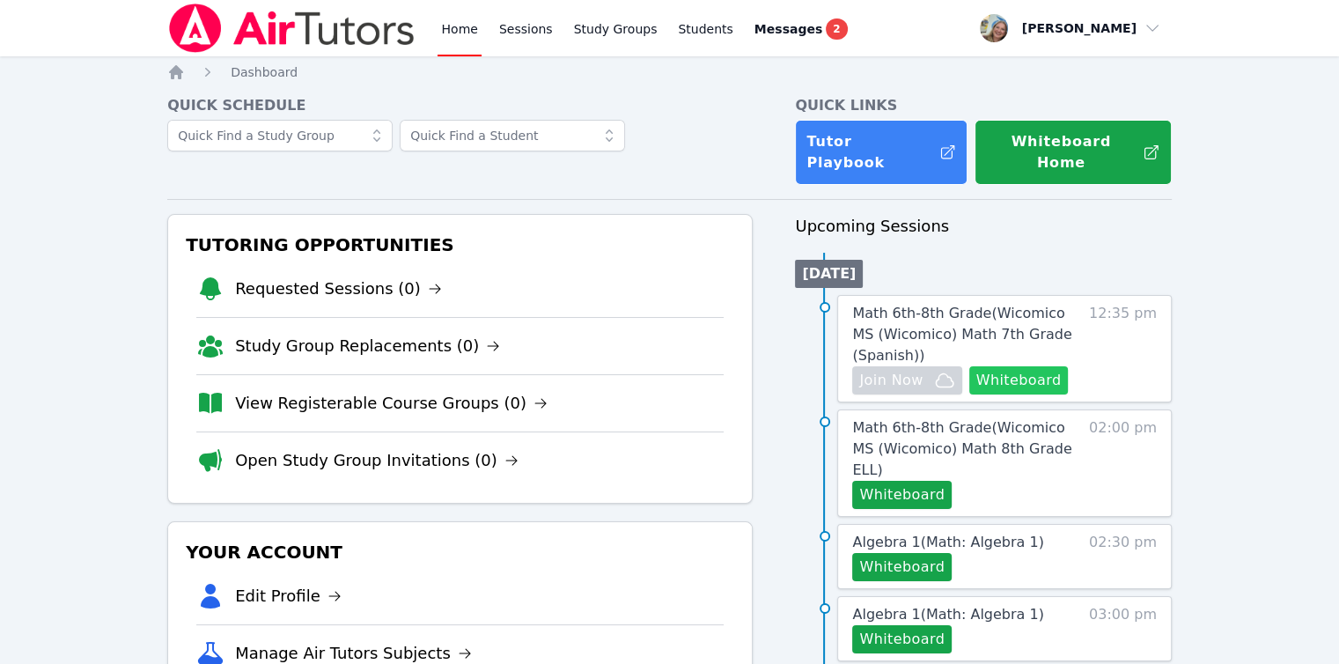
click at [1011, 371] on button "Whiteboard" at bounding box center [1018, 380] width 99 height 28
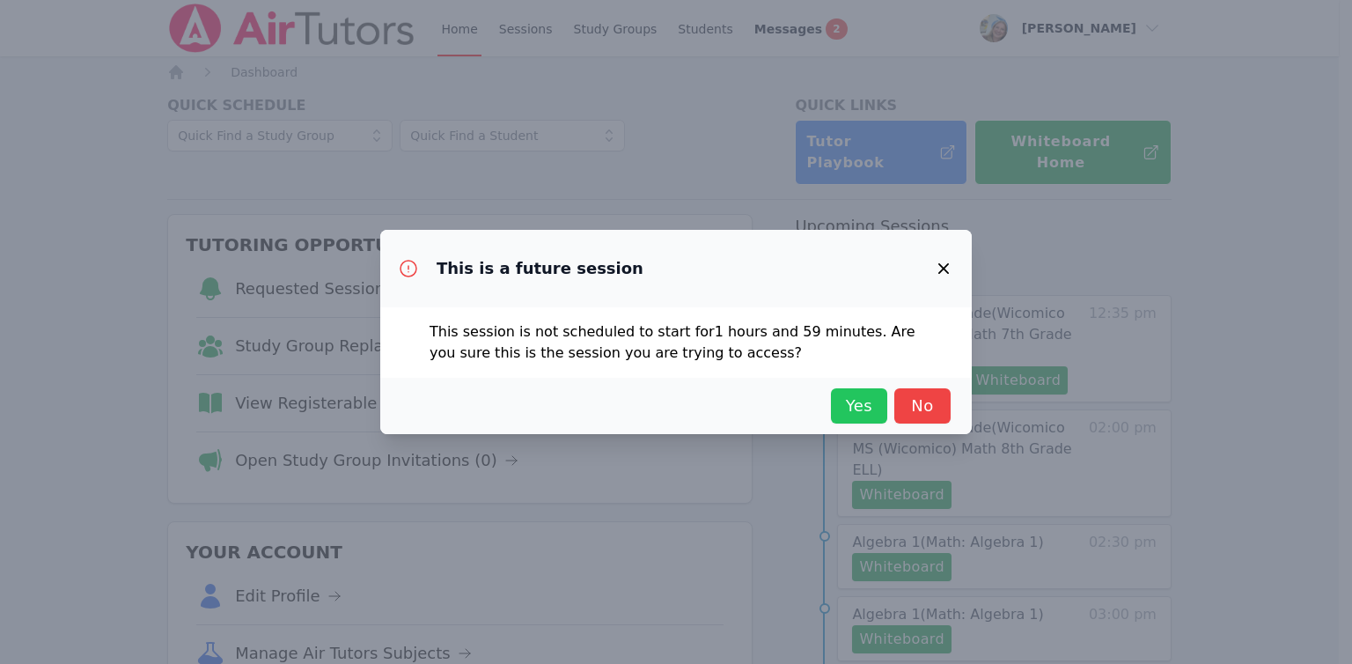
click at [852, 419] on button "Yes" at bounding box center [859, 405] width 56 height 35
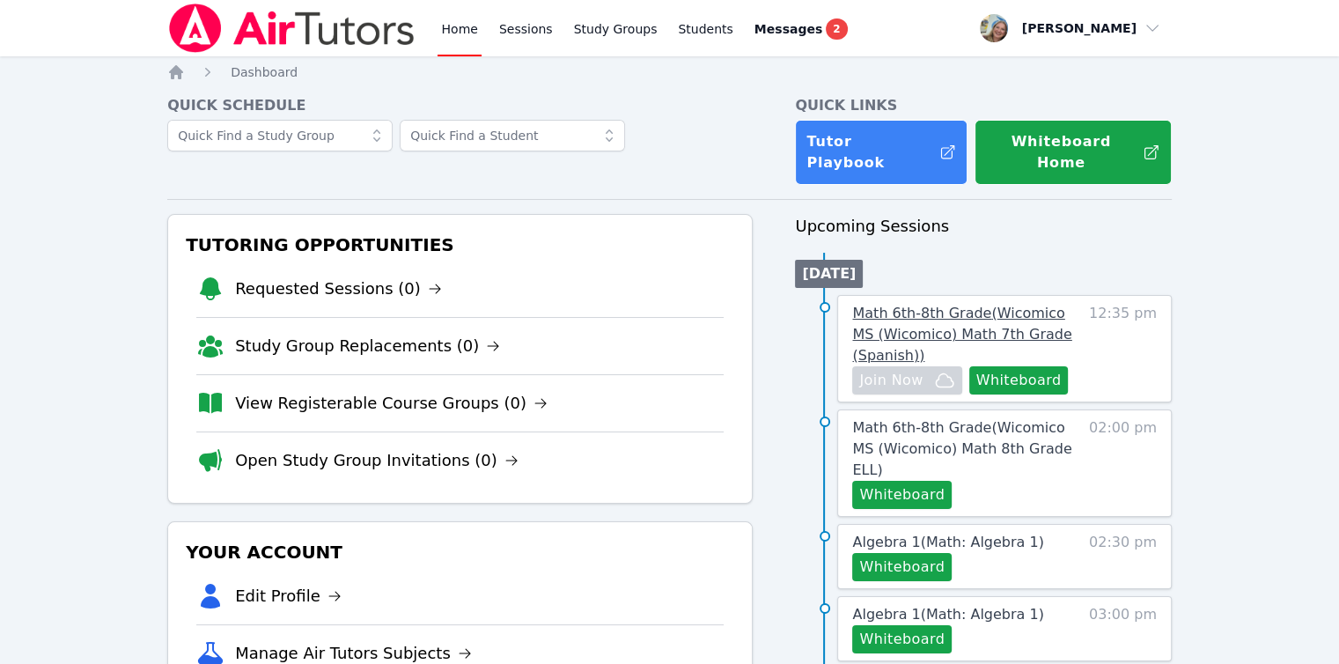
click at [899, 314] on span "Math 6th-8th Grade ( Wicomico MS (Wicomico) Math 7th Grade (Spanish) )" at bounding box center [961, 334] width 219 height 59
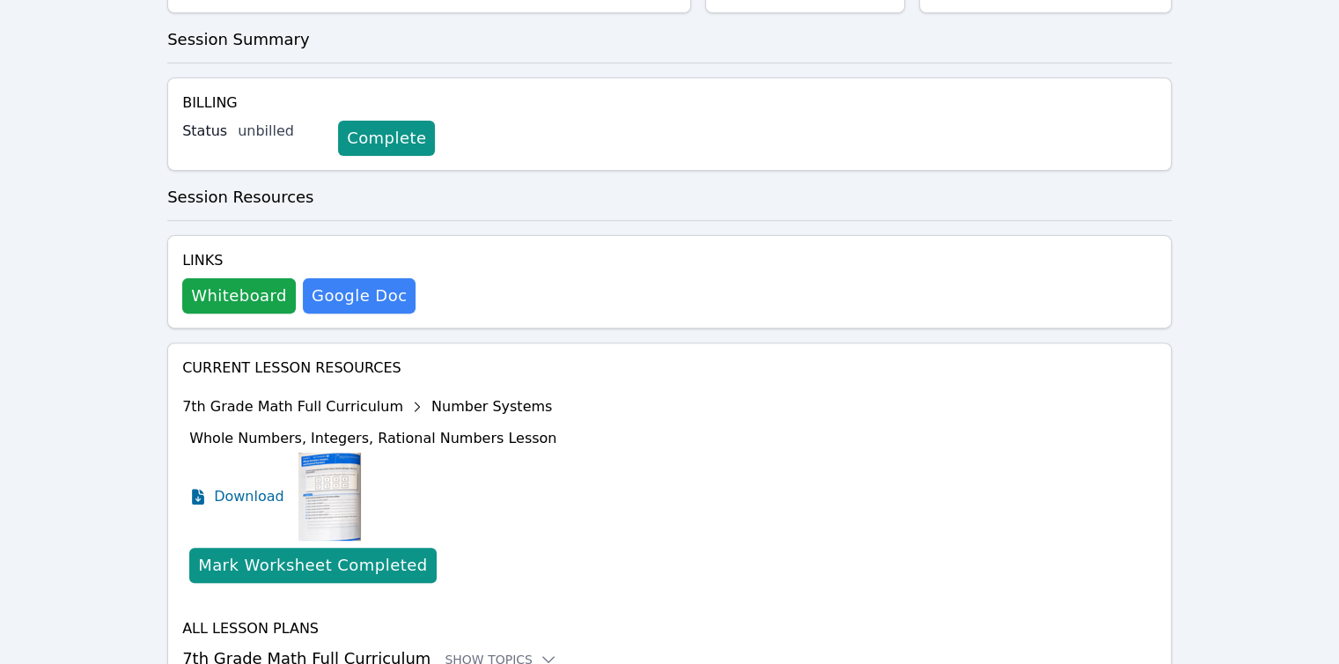
scroll to position [549, 0]
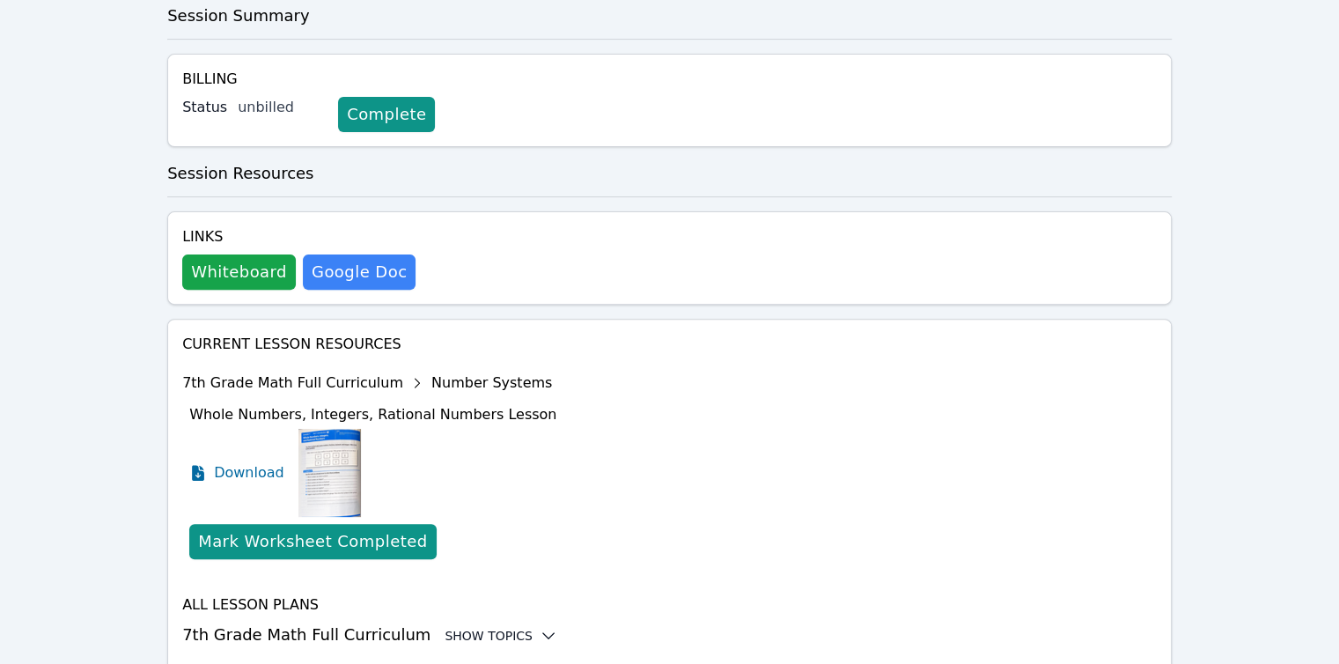
click at [540, 627] on icon at bounding box center [549, 636] width 18 height 18
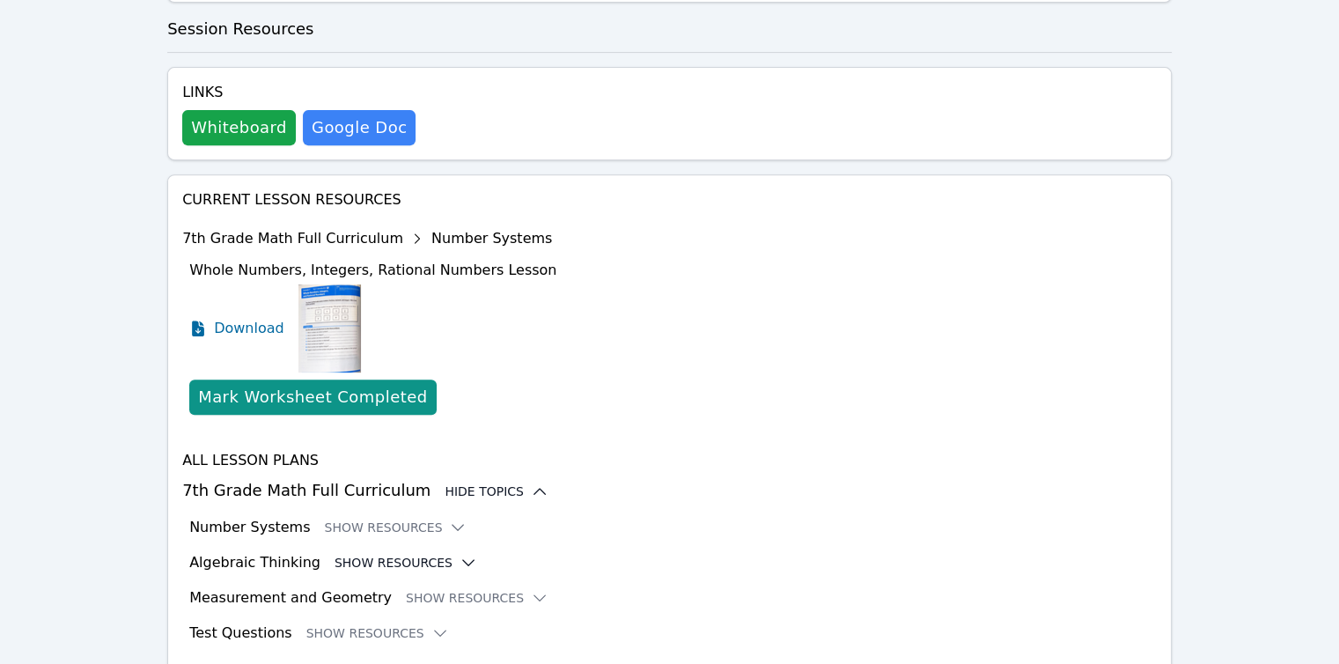
click at [460, 554] on icon at bounding box center [469, 563] width 18 height 18
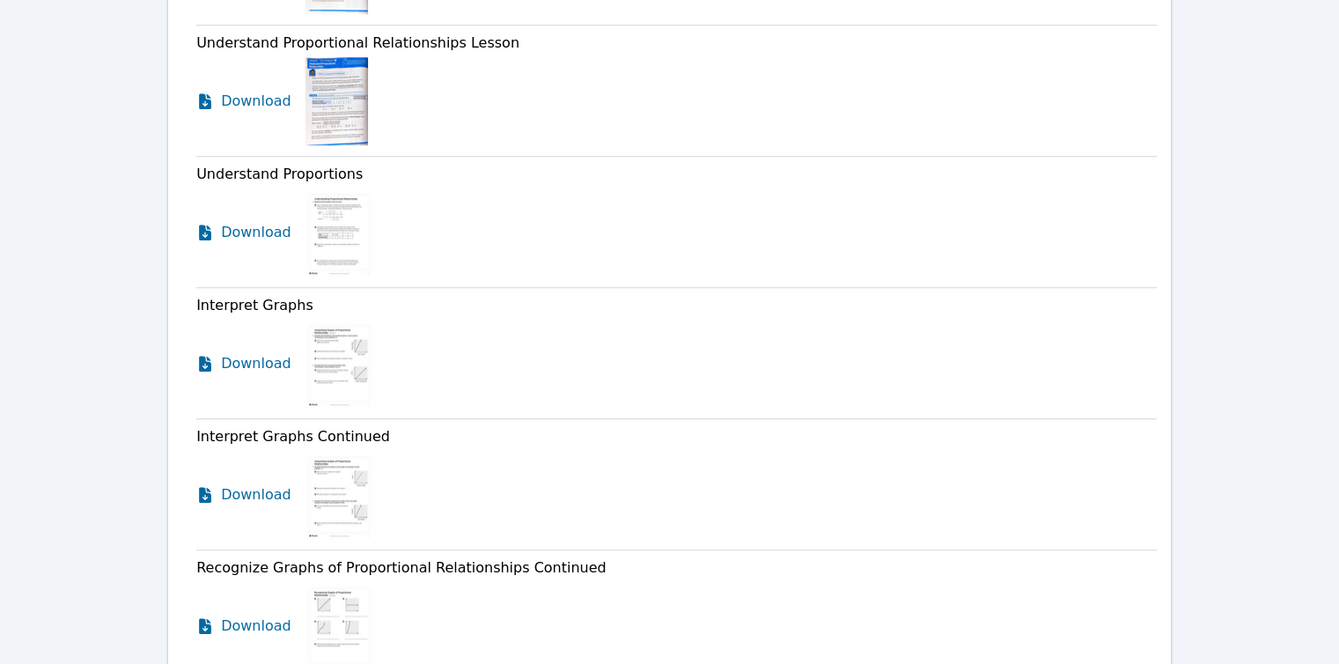
scroll to position [1397, 0]
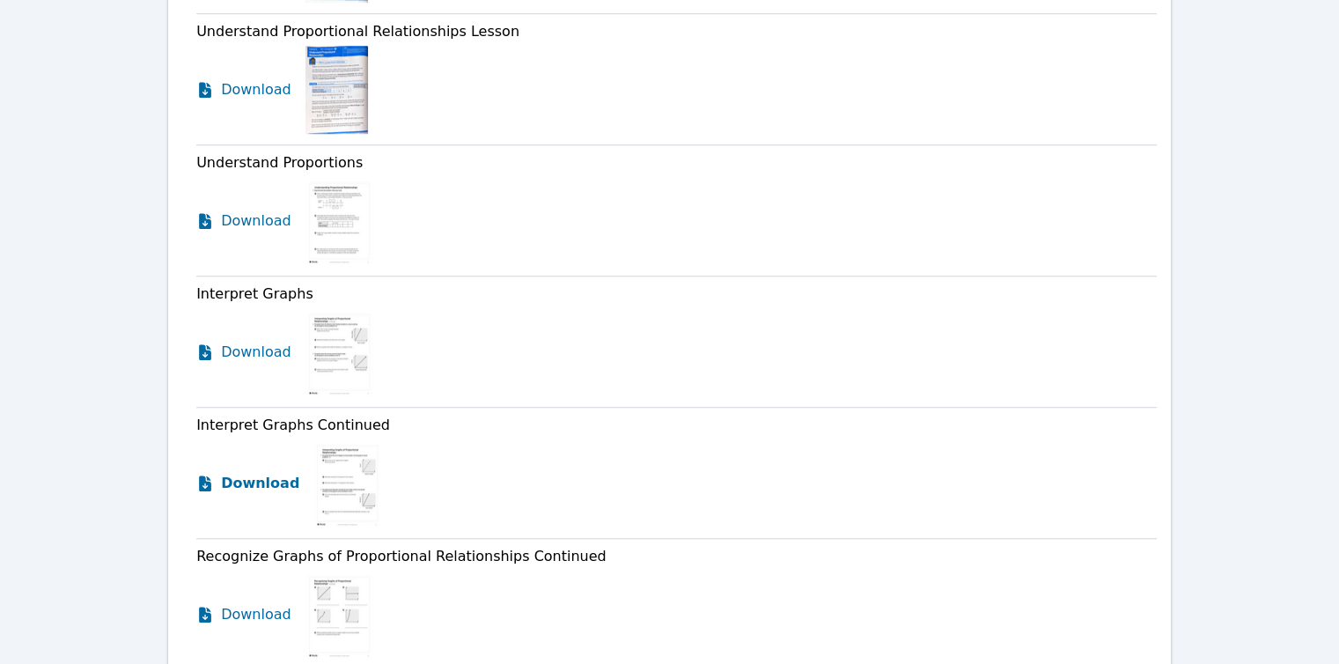
click at [268, 473] on span "Download" at bounding box center [260, 483] width 78 height 21
click at [257, 604] on span "Download" at bounding box center [260, 614] width 78 height 21
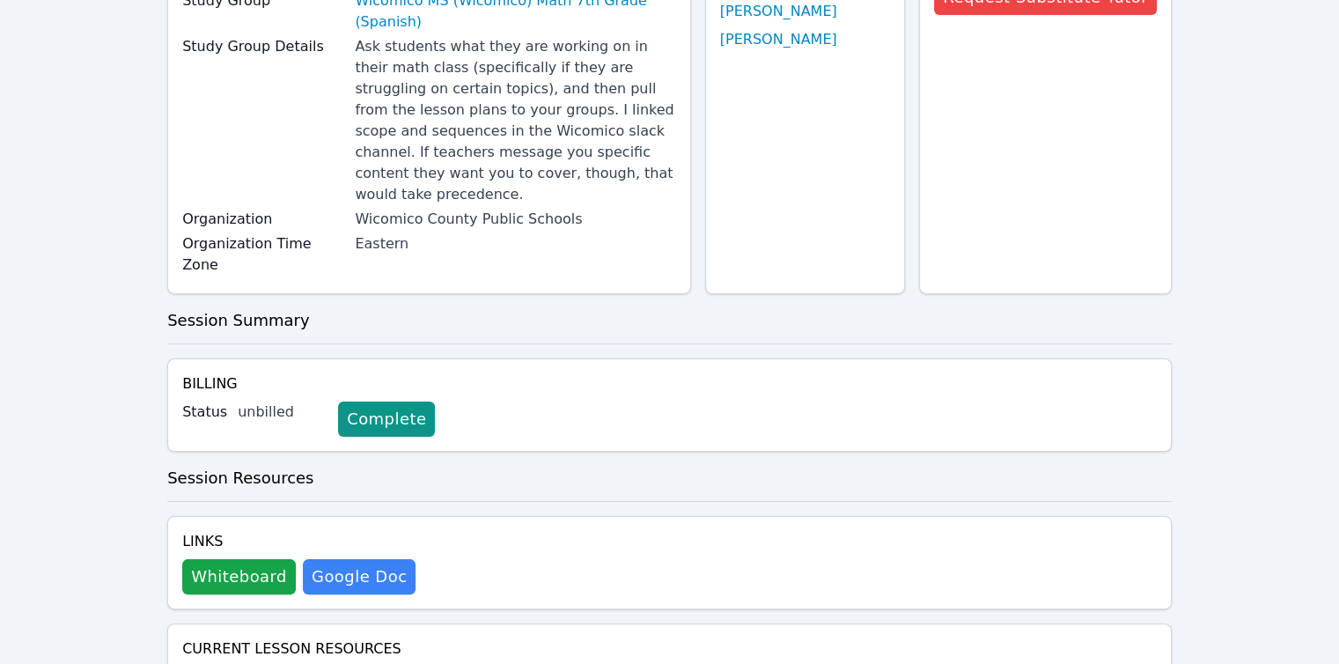
scroll to position [0, 0]
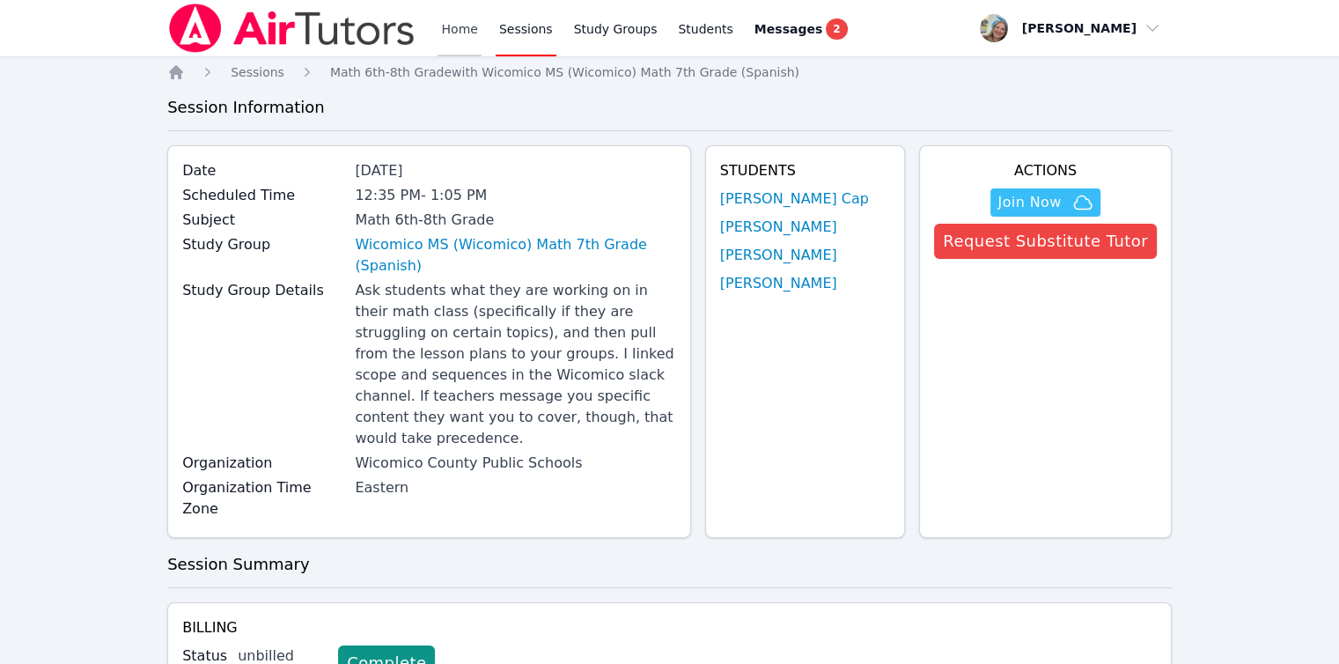
click at [454, 41] on link "Home" at bounding box center [459, 28] width 43 height 56
